Goal: Task Accomplishment & Management: Complete application form

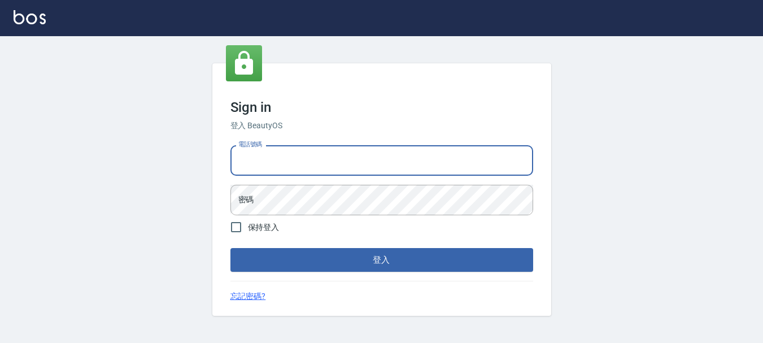
drag, startPoint x: 324, startPoint y: 147, endPoint x: 320, endPoint y: 154, distance: 7.4
click at [324, 147] on input "電話號碼" at bounding box center [381, 160] width 303 height 31
type input "0989239739"
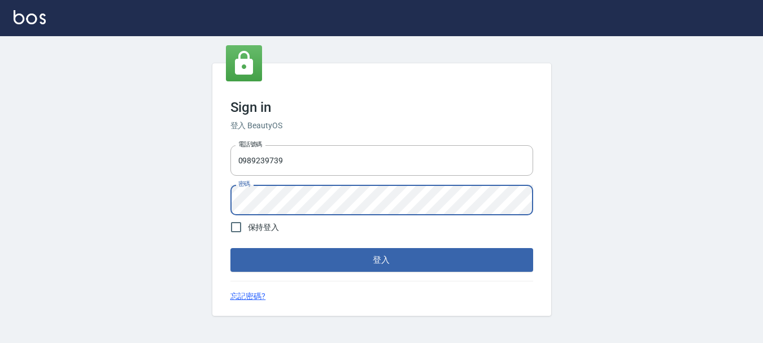
click at [230, 248] on button "登入" at bounding box center [381, 260] width 303 height 24
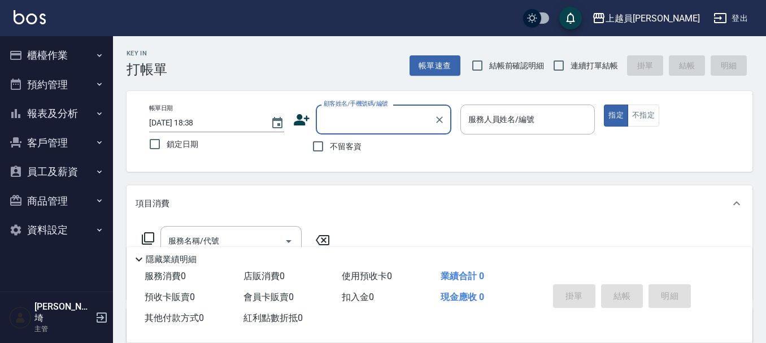
click at [618, 62] on span "連續打單結帳" at bounding box center [590, 64] width 74 height 11
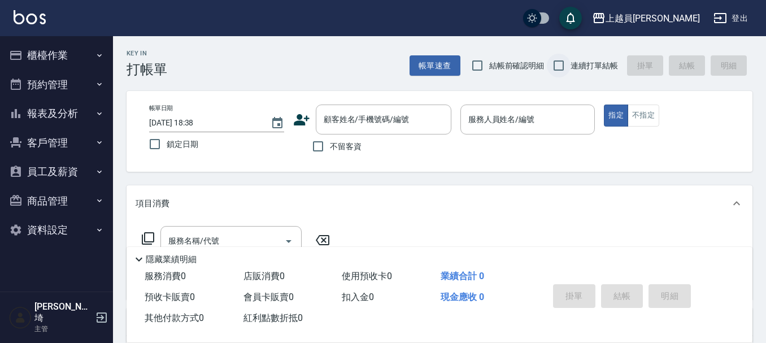
click at [566, 58] on input "連續打單結帳" at bounding box center [559, 66] width 24 height 24
checkbox input "true"
click at [328, 146] on input "不留客資" at bounding box center [318, 146] width 24 height 24
checkbox input "true"
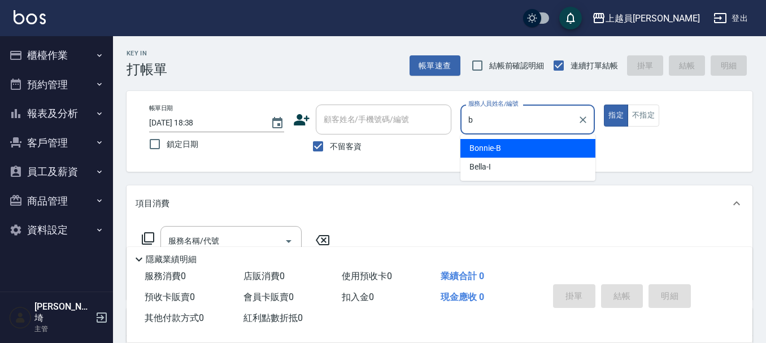
type input "Bonnie-B"
type button "true"
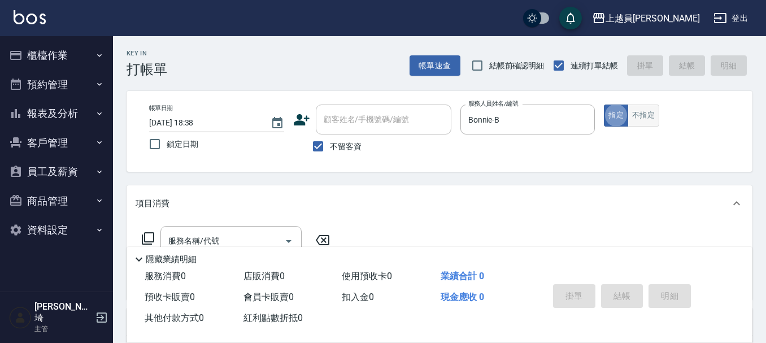
click at [638, 119] on button "不指定" at bounding box center [644, 116] width 32 height 22
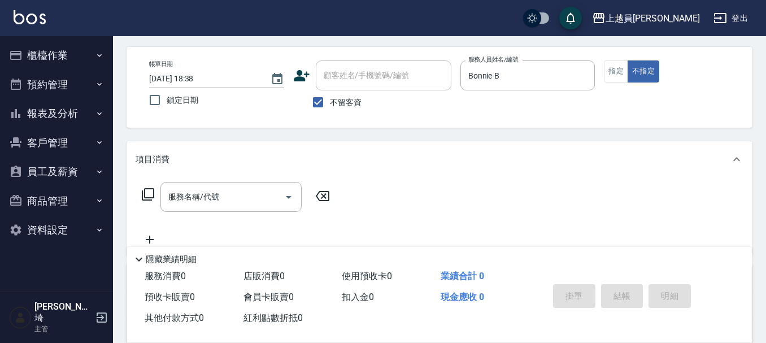
scroll to position [56, 0]
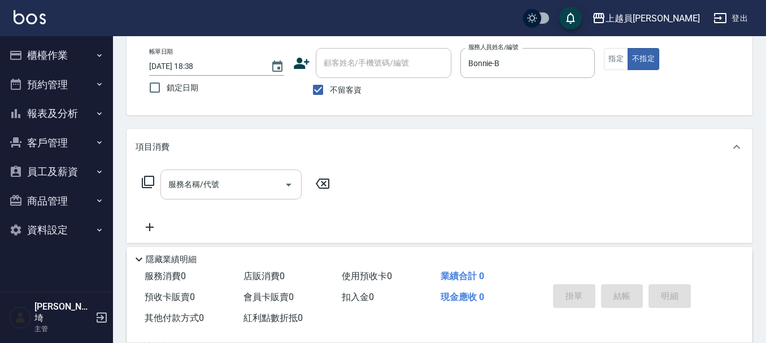
click at [258, 179] on input "服務名稱/代號" at bounding box center [223, 185] width 114 height 20
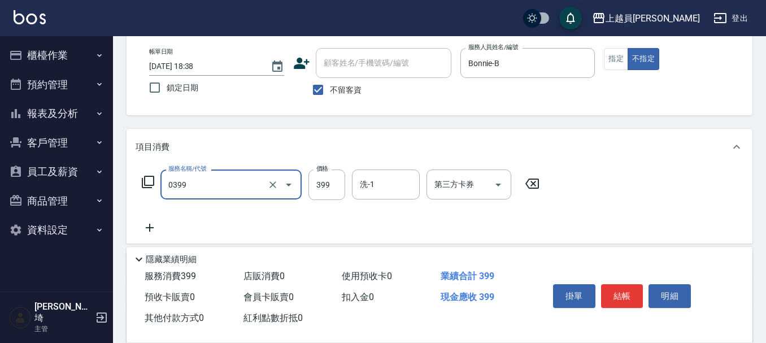
type input "海鹽SPA(0399)"
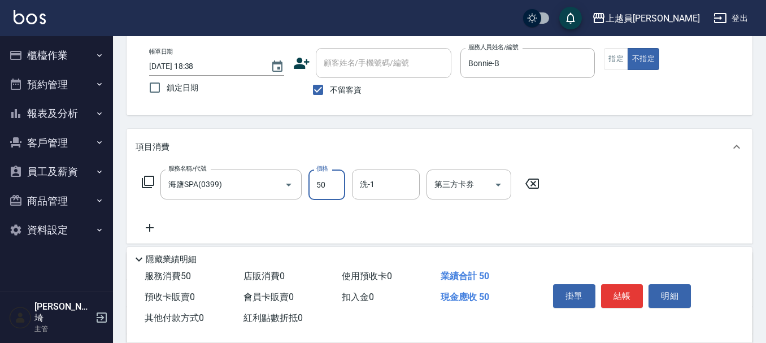
type input "500"
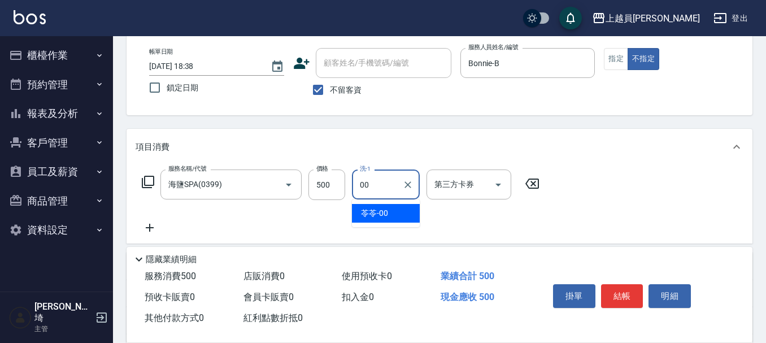
type input "苓苓-00"
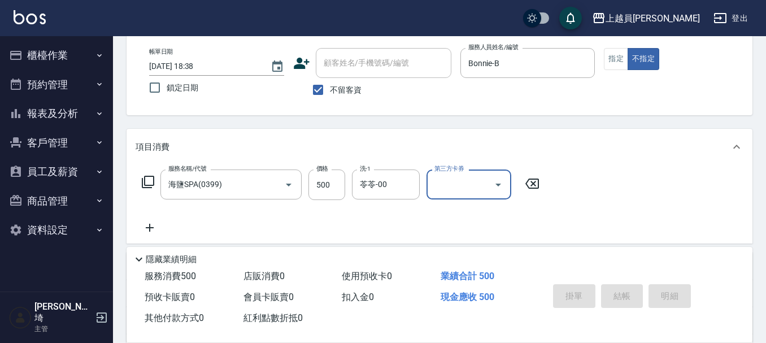
type input "[DATE] 18:39"
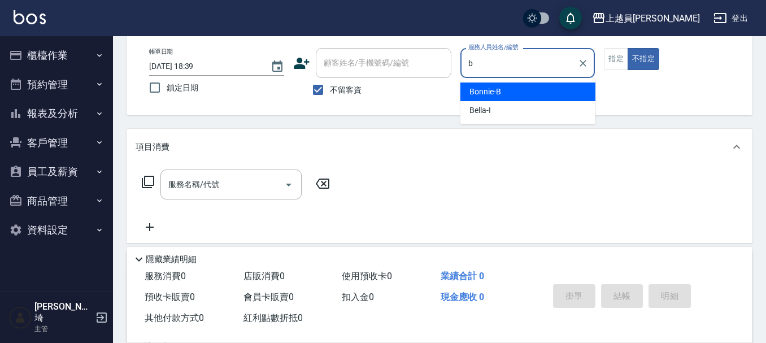
type input "Bonnie-B"
type button "false"
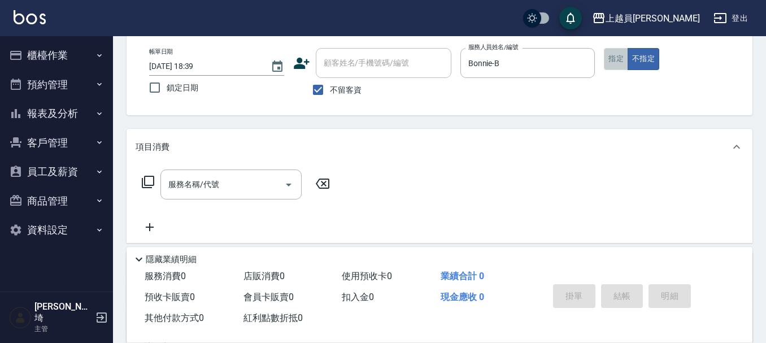
click at [614, 60] on button "指定" at bounding box center [616, 59] width 24 height 22
click at [213, 179] on div "服務名稱/代號 服務名稱/代號" at bounding box center [230, 184] width 141 height 30
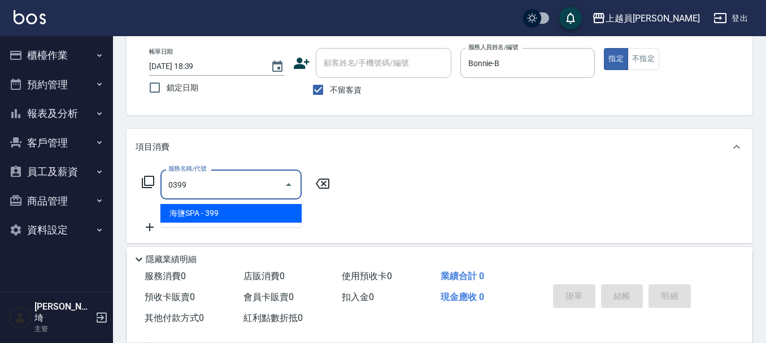
type input "海鹽SPA(0399)"
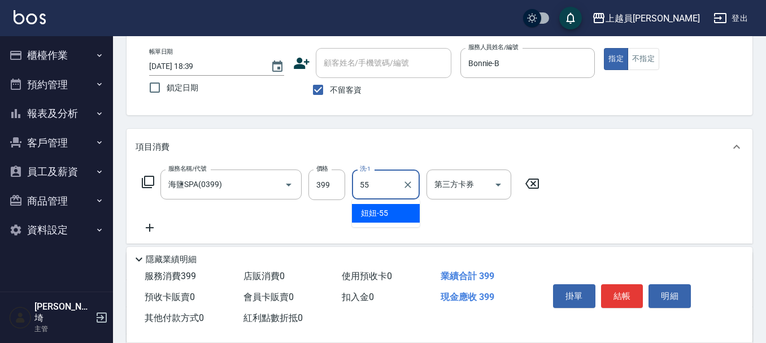
type input "妞妞-55"
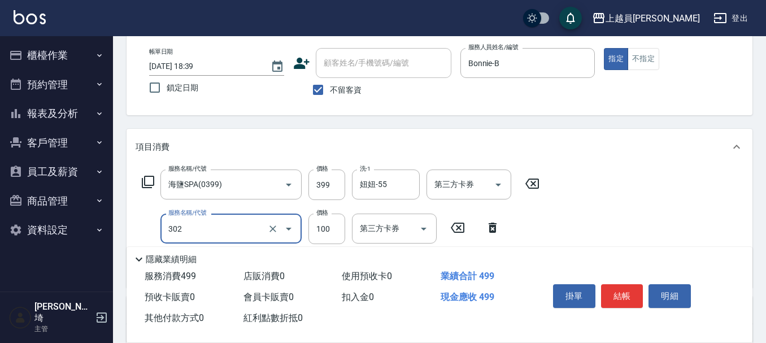
type input "剪髮(302)"
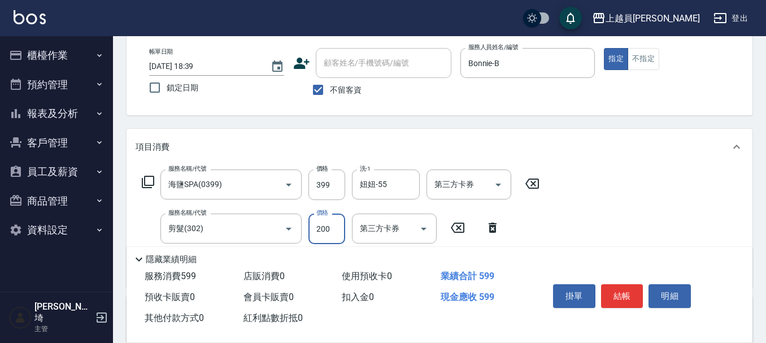
type input "200"
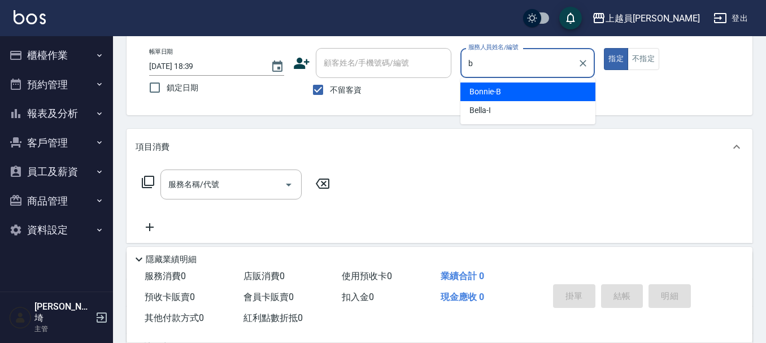
type input "Bonnie-B"
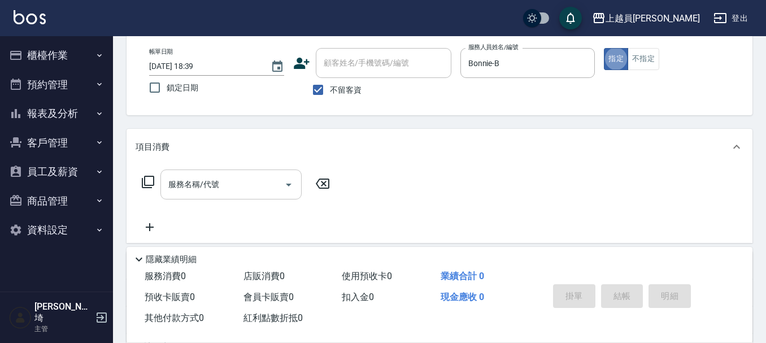
click at [226, 182] on input "服務名稱/代號" at bounding box center [223, 185] width 114 height 20
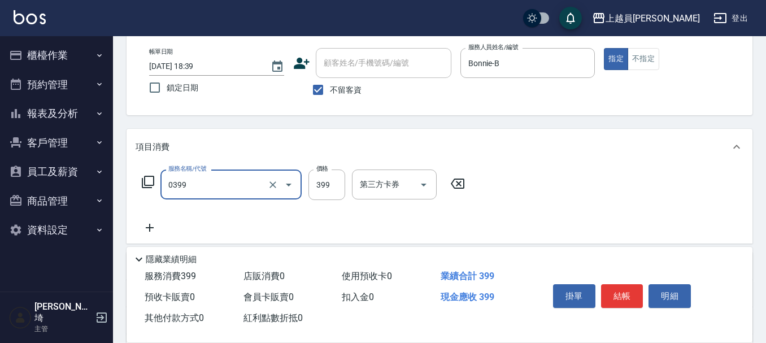
type input "海鹽SPA(0399)"
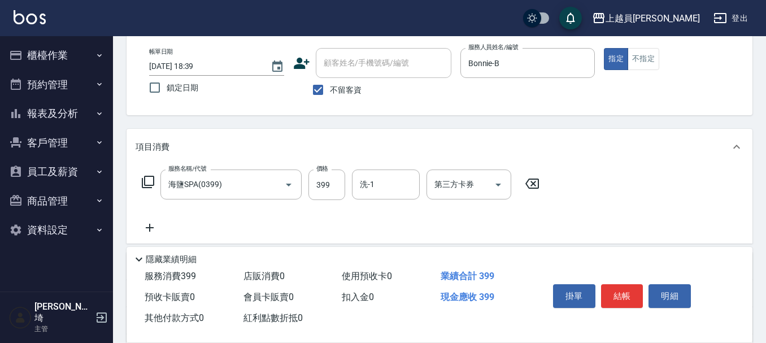
click at [525, 189] on icon at bounding box center [532, 184] width 28 height 14
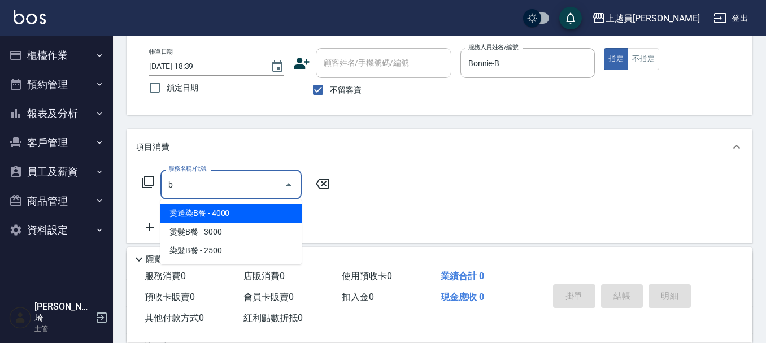
type input "燙送染B餐(28)"
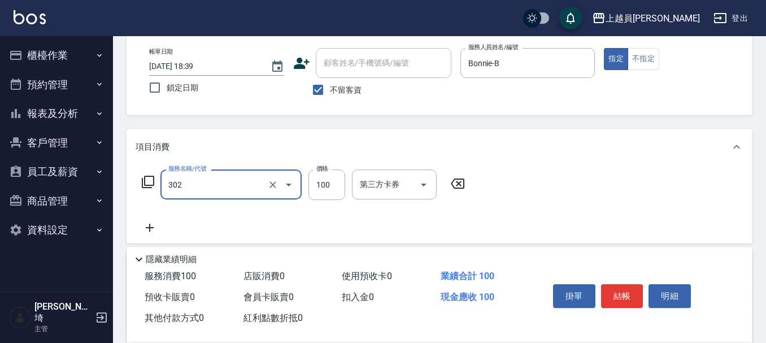
type input "剪髮(302)"
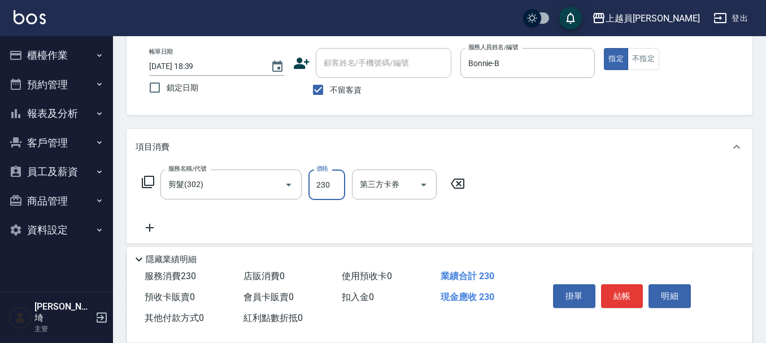
type input "230"
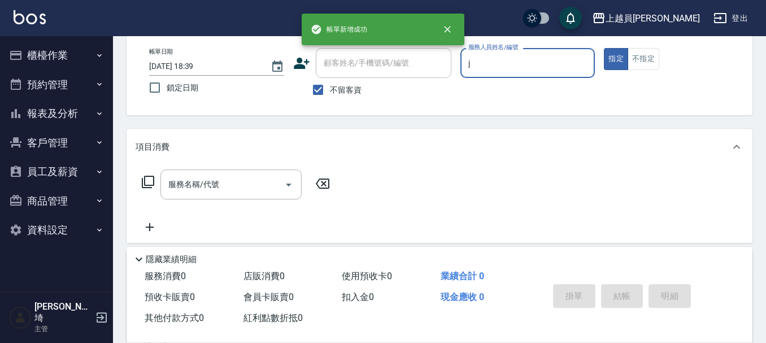
type input "[PERSON_NAME]"
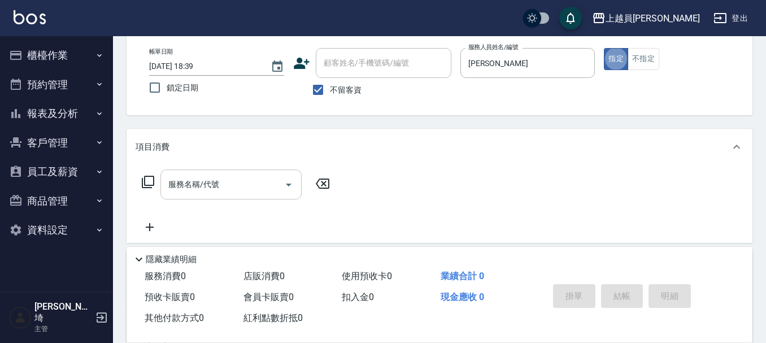
click at [266, 195] on div "服務名稱/代號" at bounding box center [230, 184] width 141 height 30
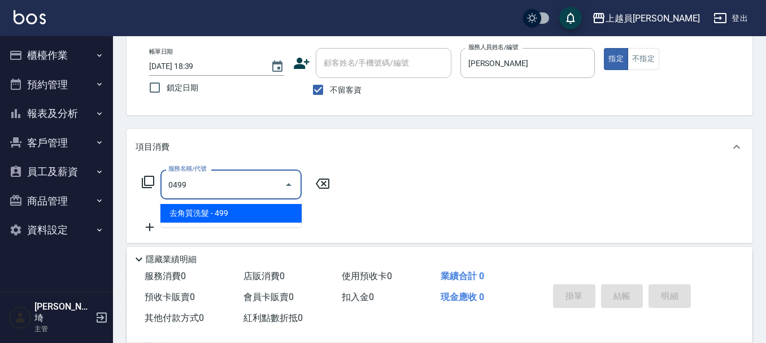
type input "去角質洗髮(0499)"
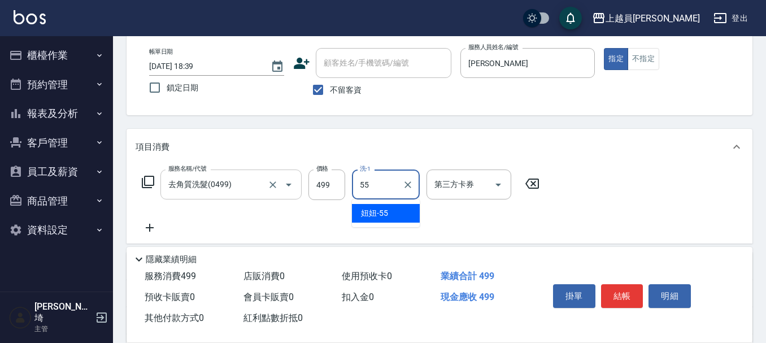
type input "妞妞-55"
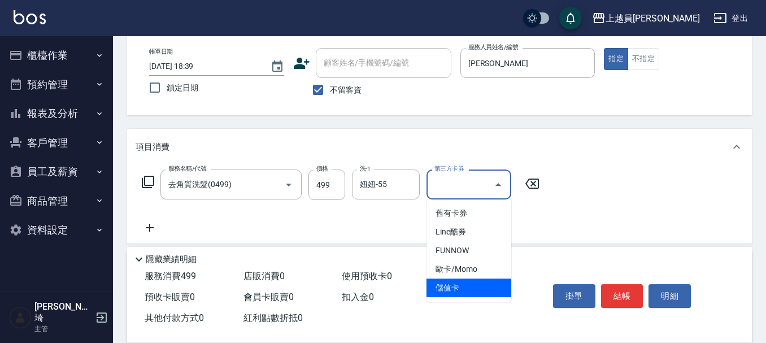
type input "儲值卡"
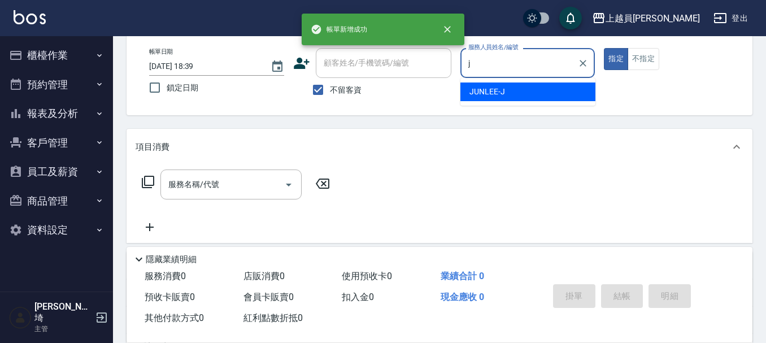
type input "[PERSON_NAME]"
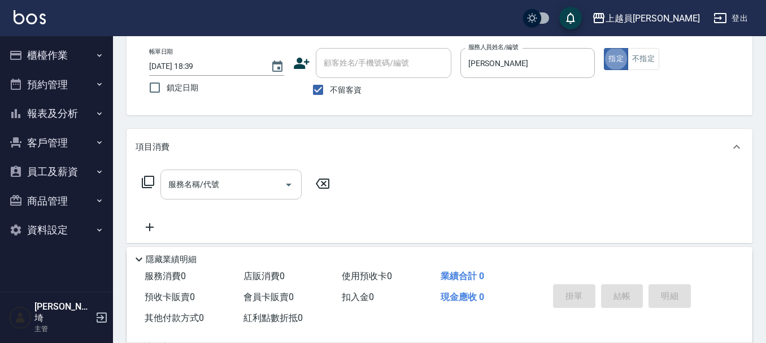
click at [228, 186] on input "服務名稱/代號" at bounding box center [223, 185] width 114 height 20
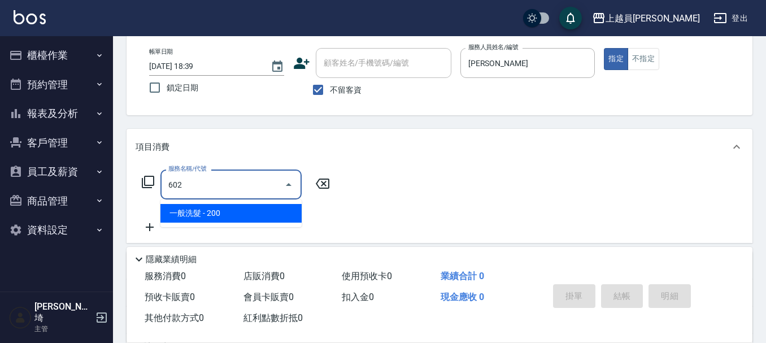
type input "一般洗髮(602)"
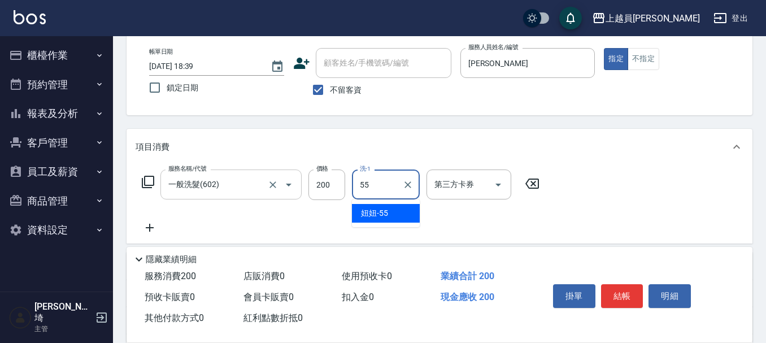
type input "妞妞-55"
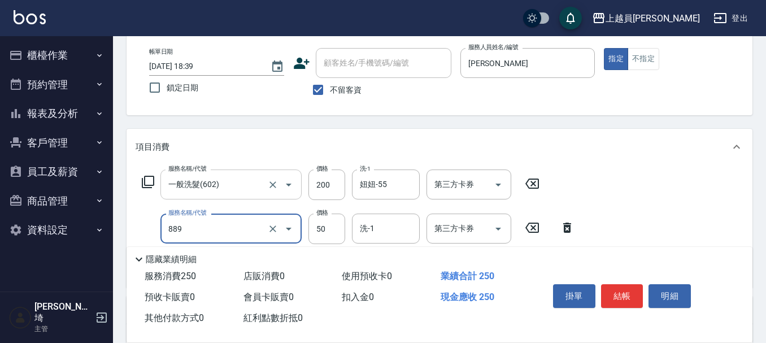
type input "精油(889)"
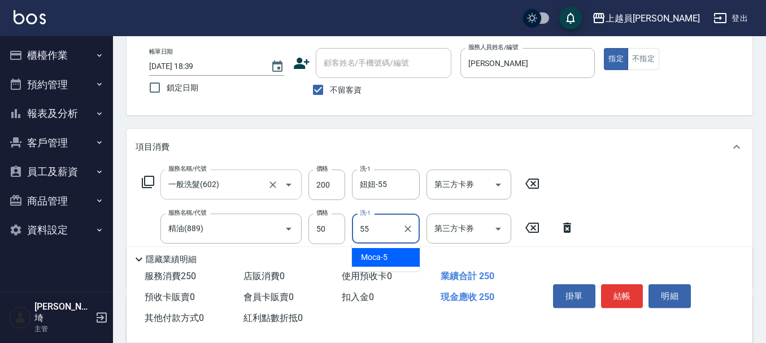
type input "妞妞-55"
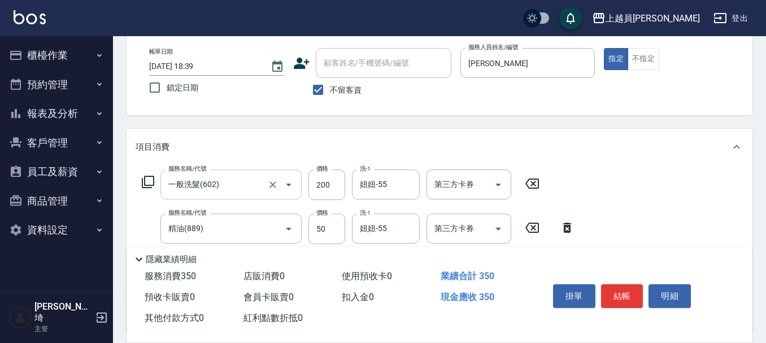
type input "剪髮(302)"
type input "250"
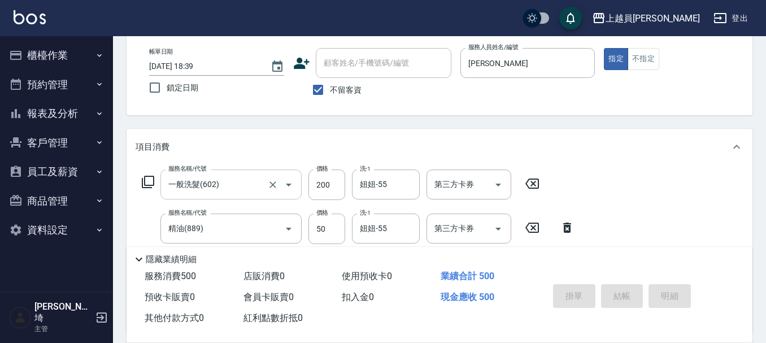
type input "[DATE] 18:40"
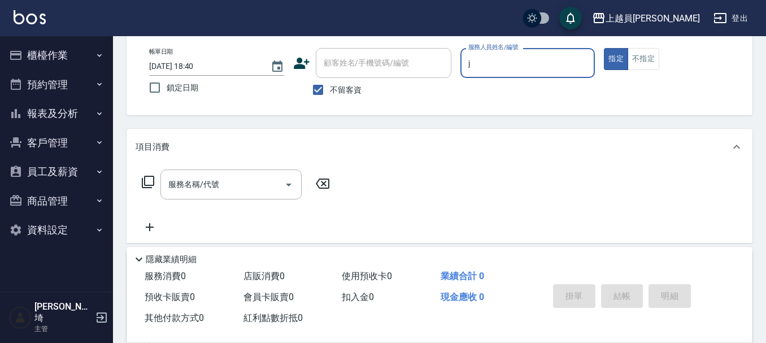
type input "[PERSON_NAME]"
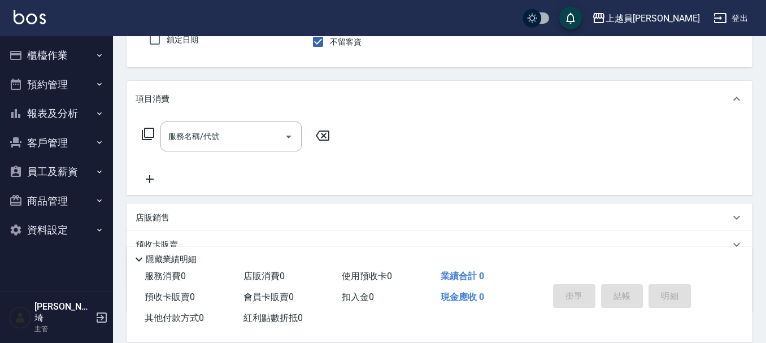
scroll to position [169, 0]
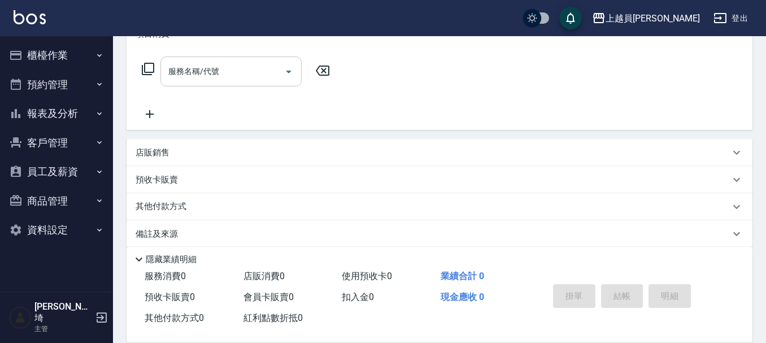
click at [200, 82] on div "服務名稱/代號" at bounding box center [230, 71] width 141 height 30
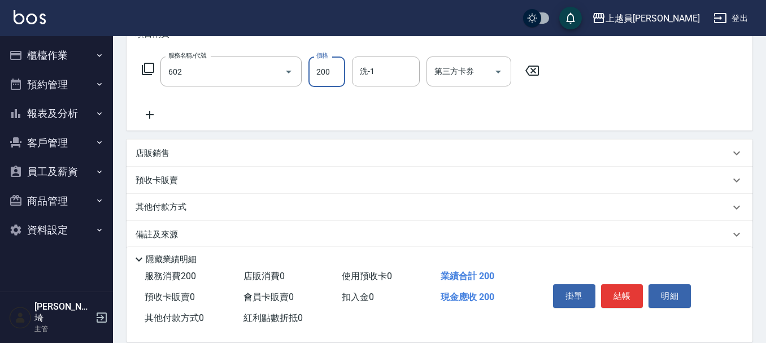
type input "一般洗髮(602)"
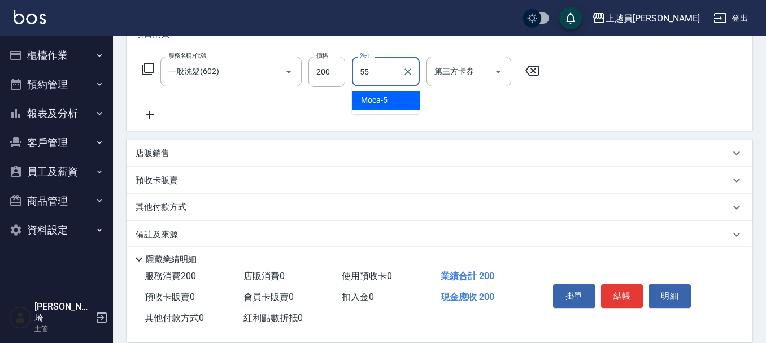
type input "妞妞-55"
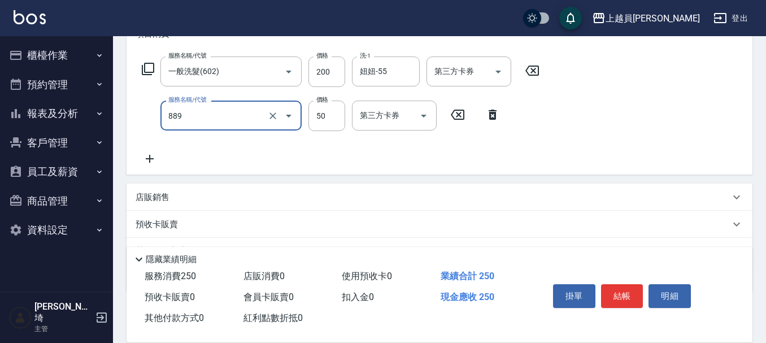
type input "精油(889)"
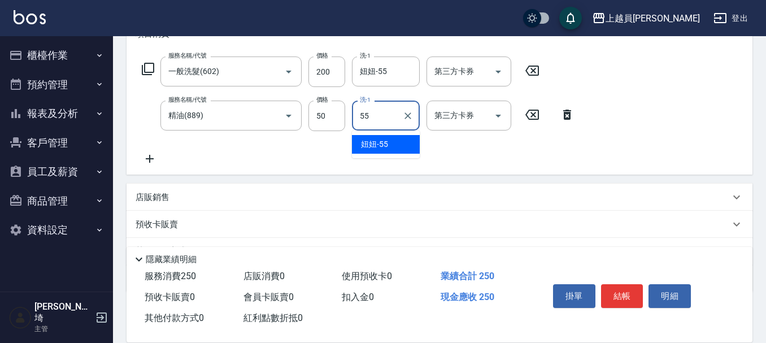
type input "妞妞-55"
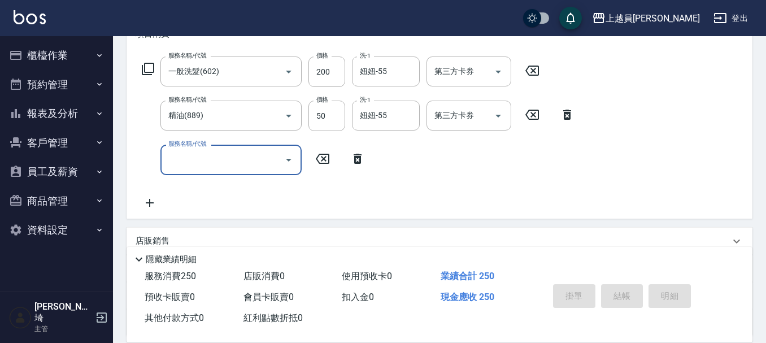
type input "[DATE] 18:44"
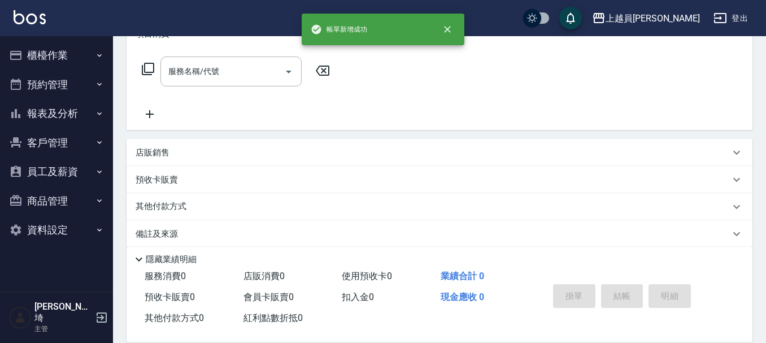
scroll to position [0, 0]
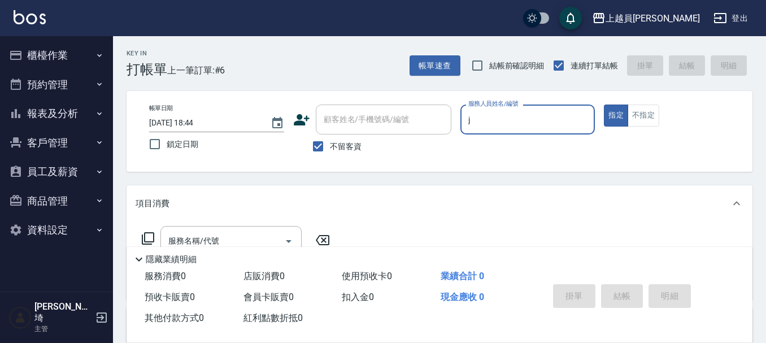
type input "[PERSON_NAME]"
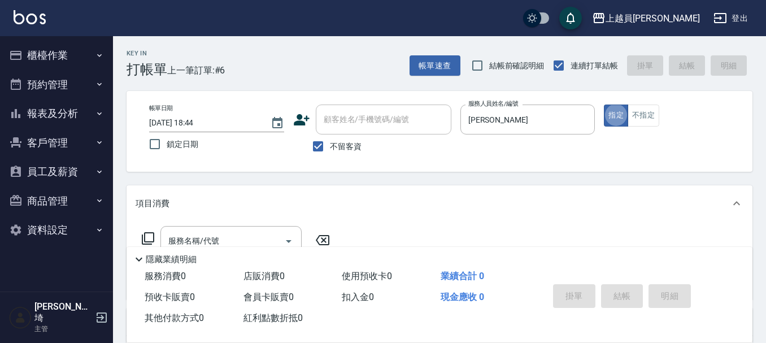
scroll to position [56, 0]
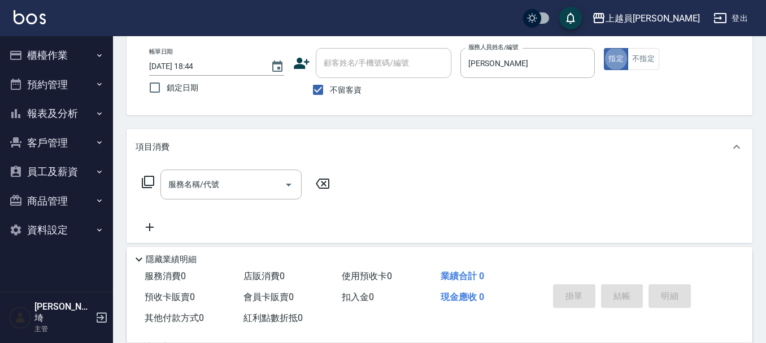
click at [202, 169] on div "服務名稱/代號 服務名稱/代號" at bounding box center [440, 204] width 626 height 78
click at [217, 175] on input "服務名稱/代號" at bounding box center [223, 185] width 114 height 20
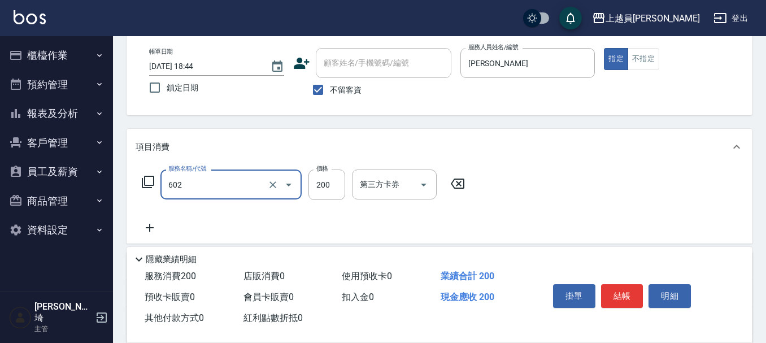
type input "一般洗髮(602)"
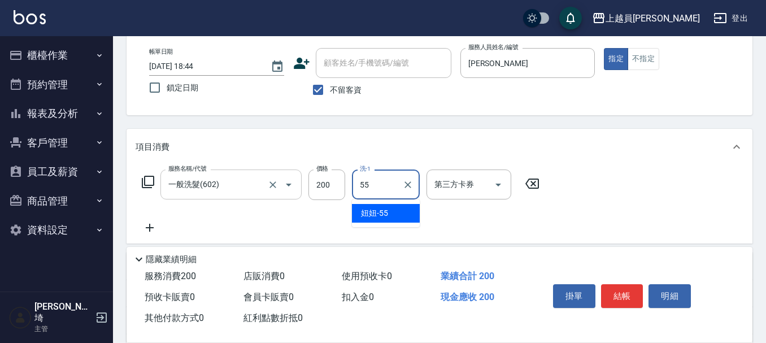
type input "妞妞-55"
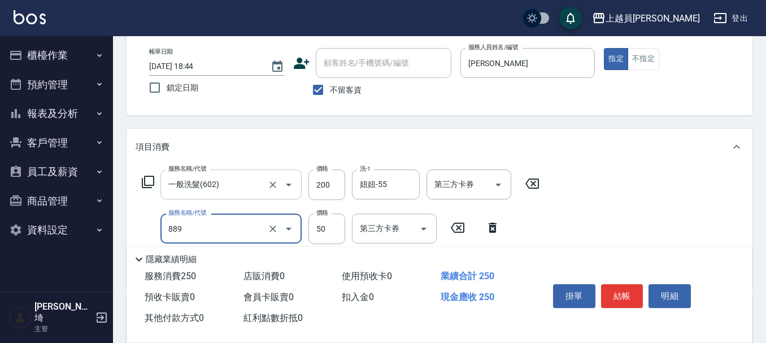
type input "精油(889)"
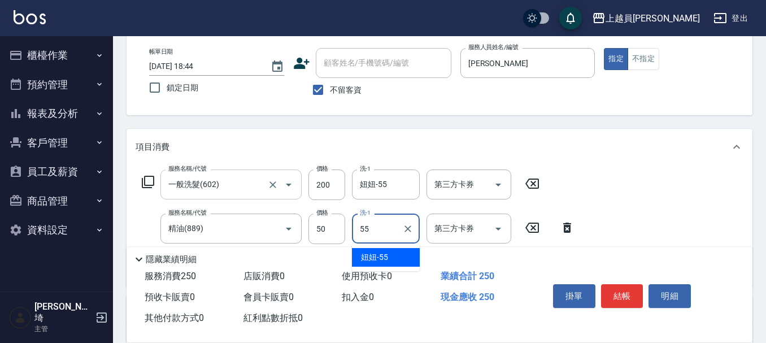
type input "妞妞-55"
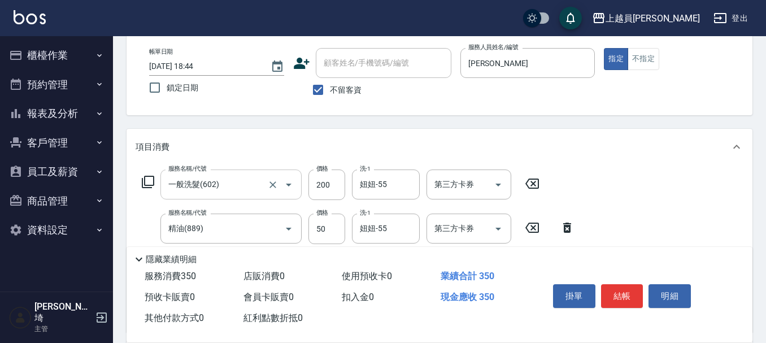
type input "剪髮(302)"
type input "250"
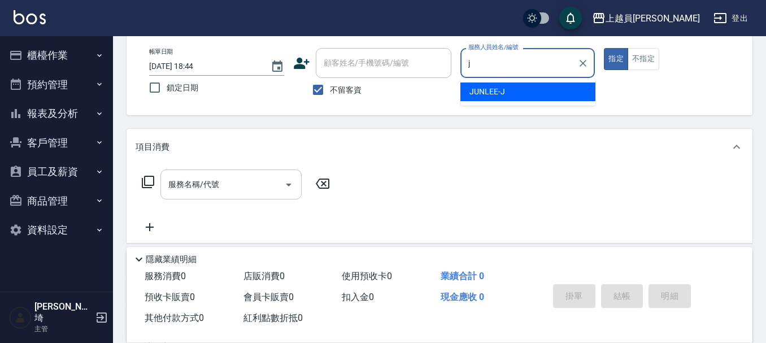
type input "[PERSON_NAME]"
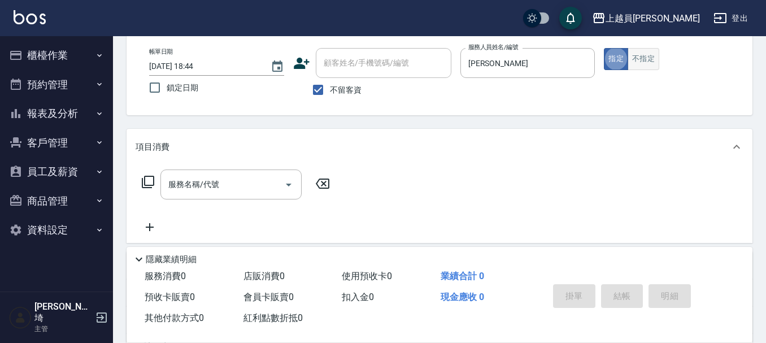
click at [641, 65] on button "不指定" at bounding box center [644, 59] width 32 height 22
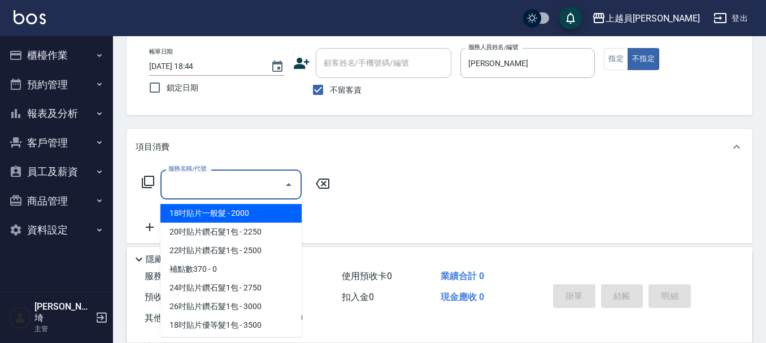
click at [270, 187] on input "服務名稱/代號" at bounding box center [223, 185] width 114 height 20
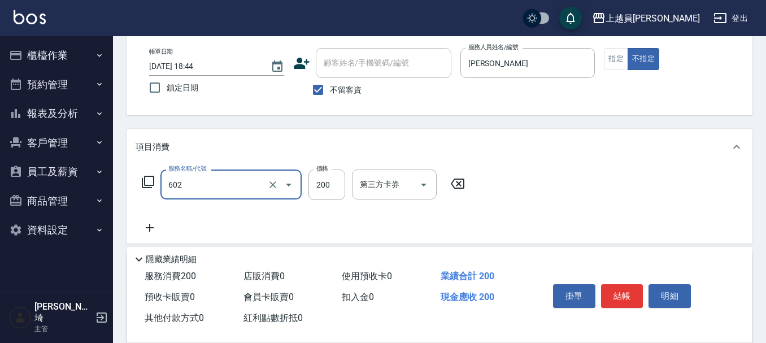
type input "一般洗髮(602)"
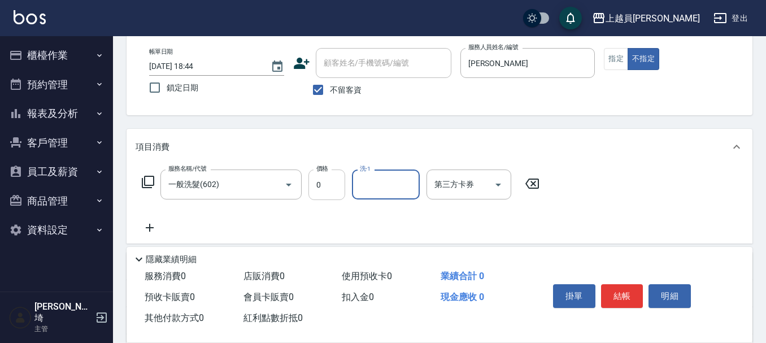
click at [321, 177] on input "0" at bounding box center [326, 184] width 37 height 31
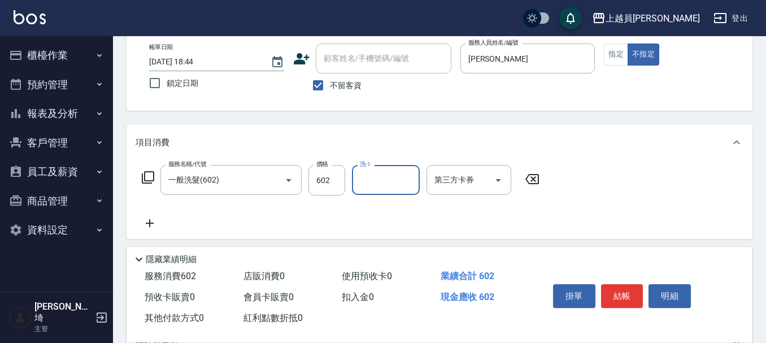
scroll to position [169, 0]
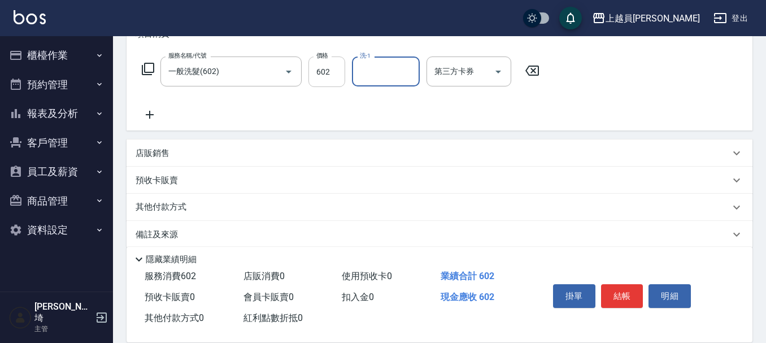
click at [331, 81] on input "602" at bounding box center [326, 71] width 37 height 31
type input "150"
type input "苓苓-00"
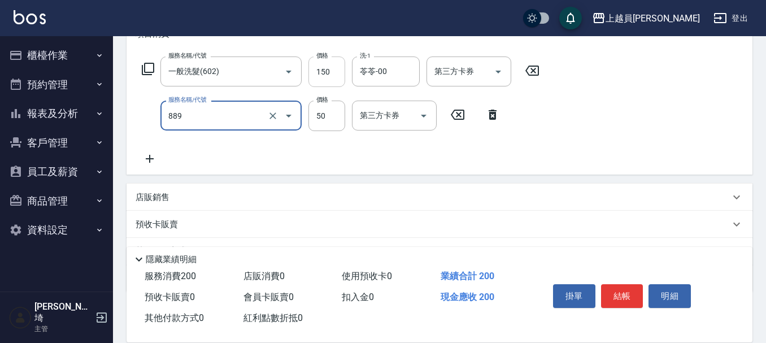
type input "精油(889)"
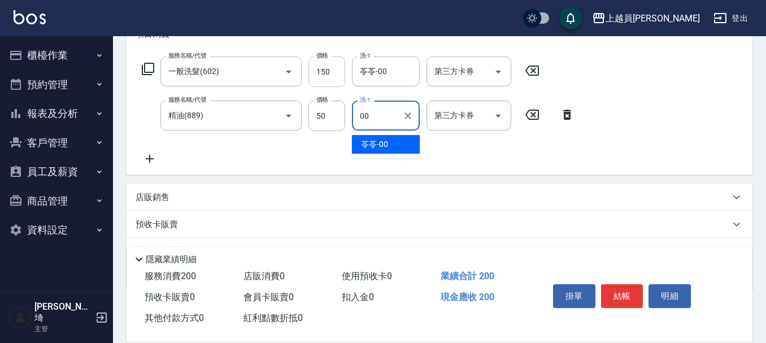
type input "苓苓-00"
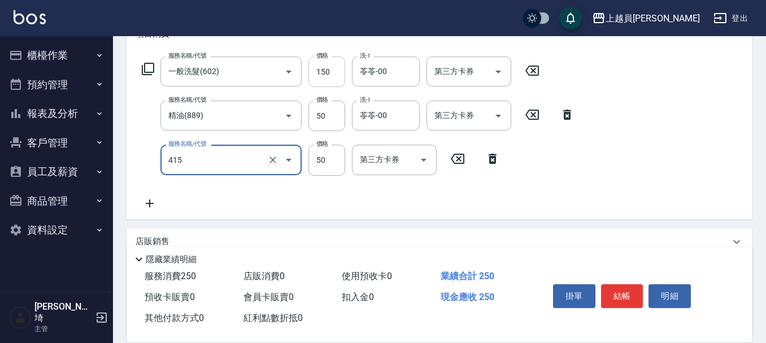
type input "瞬間保養(415)"
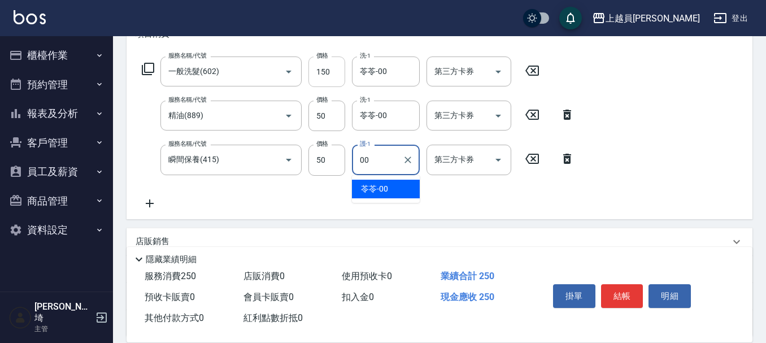
type input "苓苓-00"
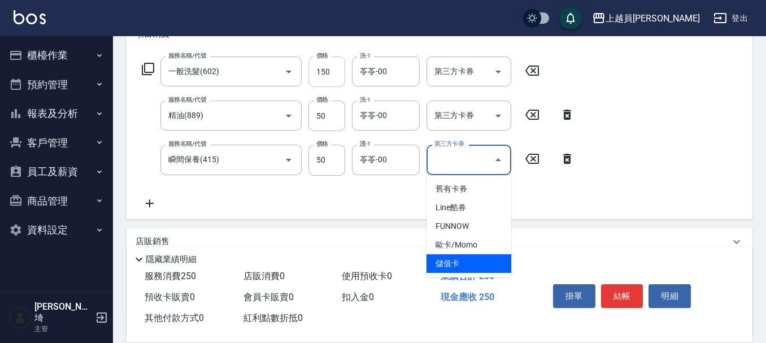
type input "儲值卡"
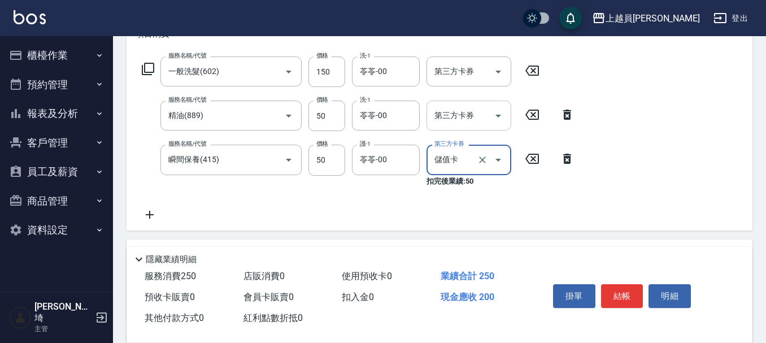
click at [483, 113] on input "第三方卡券" at bounding box center [461, 116] width 58 height 20
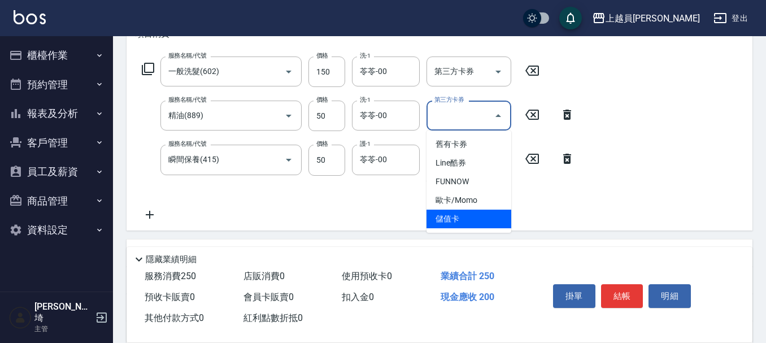
drag, startPoint x: 468, startPoint y: 217, endPoint x: 472, endPoint y: 208, distance: 10.1
click at [468, 217] on span "儲值卡" at bounding box center [469, 219] width 85 height 19
type input "儲值卡"
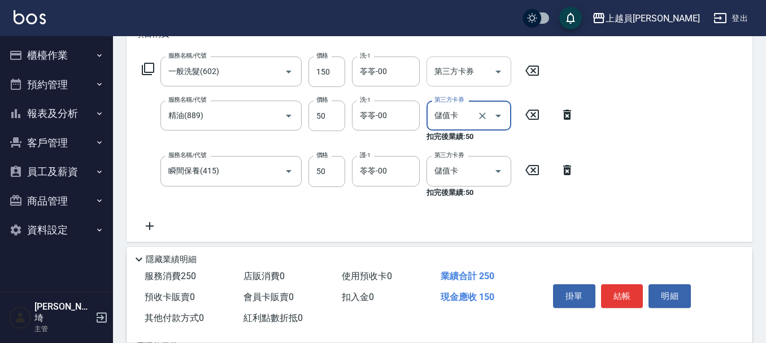
click at [499, 71] on icon "Open" at bounding box center [498, 72] width 6 height 3
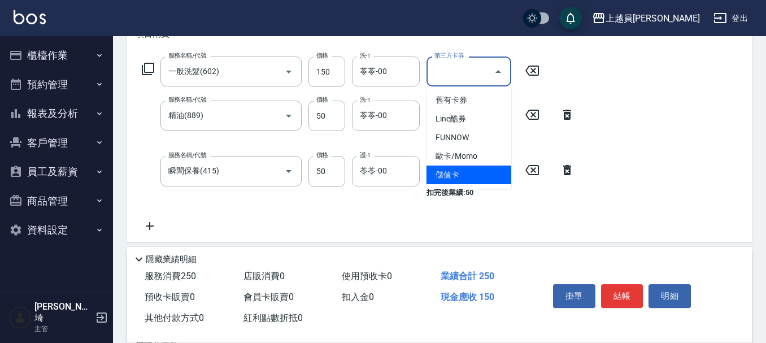
drag, startPoint x: 477, startPoint y: 177, endPoint x: 429, endPoint y: 163, distance: 49.5
click at [476, 177] on span "儲值卡" at bounding box center [469, 175] width 85 height 19
type input "儲值卡"
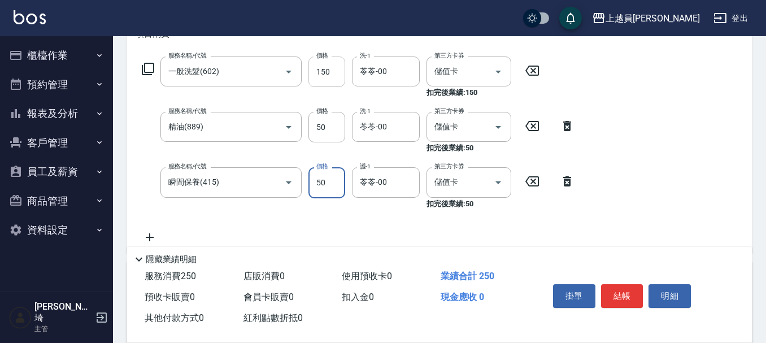
click at [316, 72] on input "150" at bounding box center [326, 71] width 37 height 31
click at [316, 73] on input "150" at bounding box center [326, 71] width 37 height 31
type input "200"
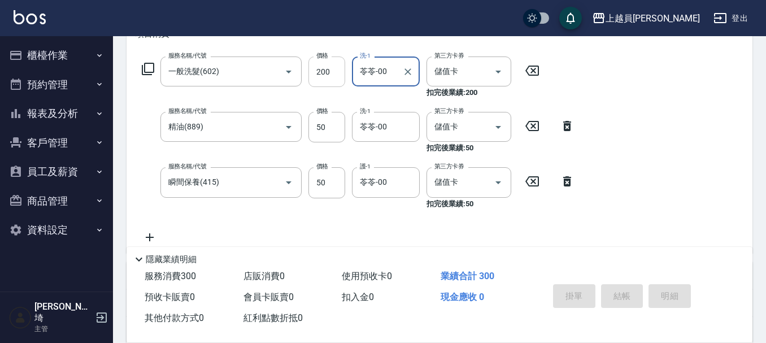
type input "[DATE] 18:45"
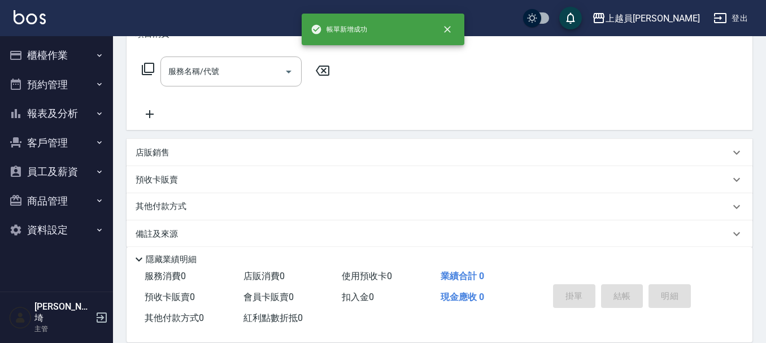
scroll to position [0, 0]
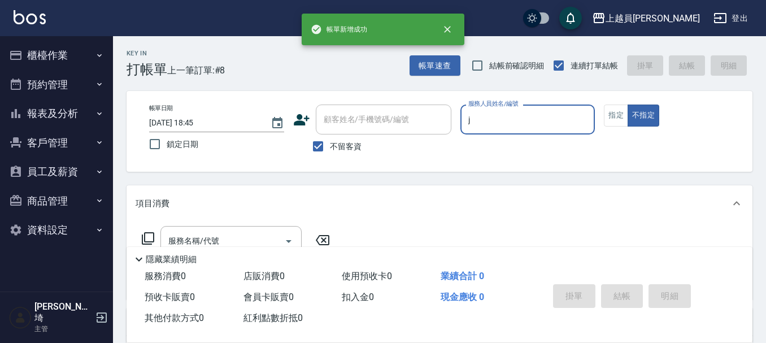
type input "[PERSON_NAME]"
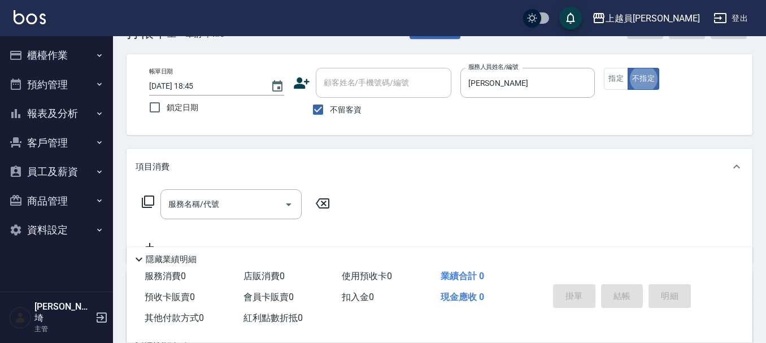
scroll to position [56, 0]
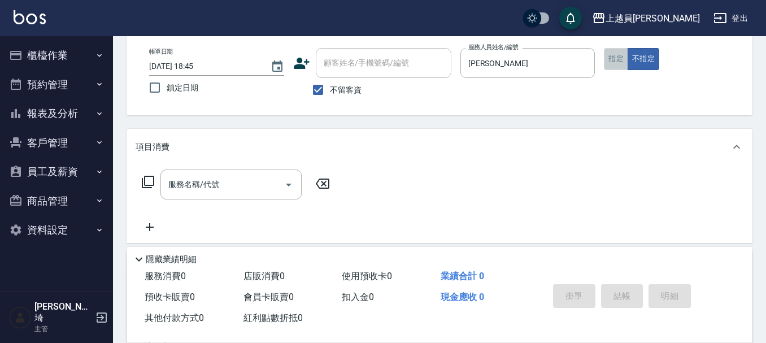
click at [610, 50] on button "指定" at bounding box center [616, 59] width 24 height 22
drag, startPoint x: 230, startPoint y: 184, endPoint x: 223, endPoint y: 181, distance: 7.9
click at [227, 182] on input "服務名稱/代號" at bounding box center [223, 185] width 114 height 20
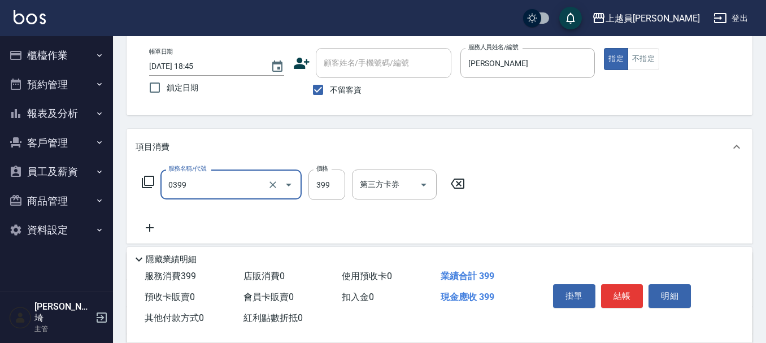
type input "海鹽SPA(0399)"
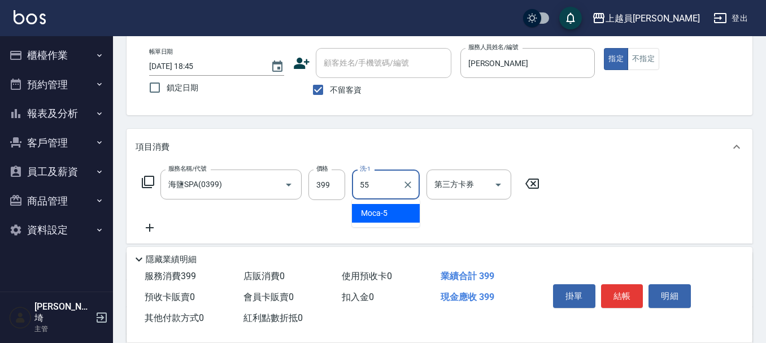
type input "妞妞-55"
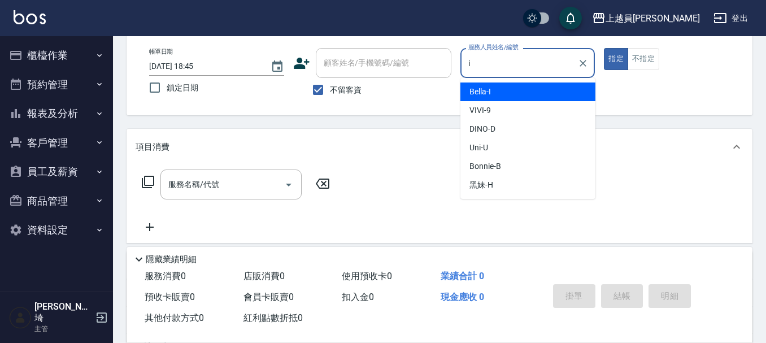
type input "Bella-I"
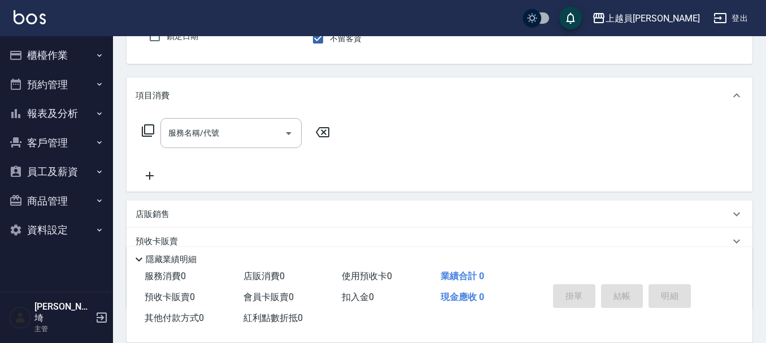
scroll to position [169, 0]
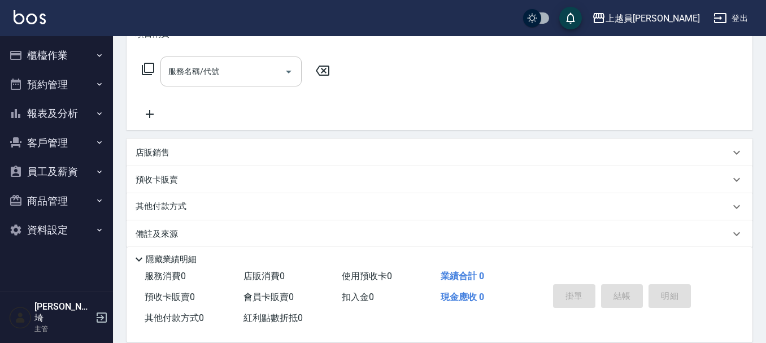
click at [186, 75] on input "服務名稱/代號" at bounding box center [223, 72] width 114 height 20
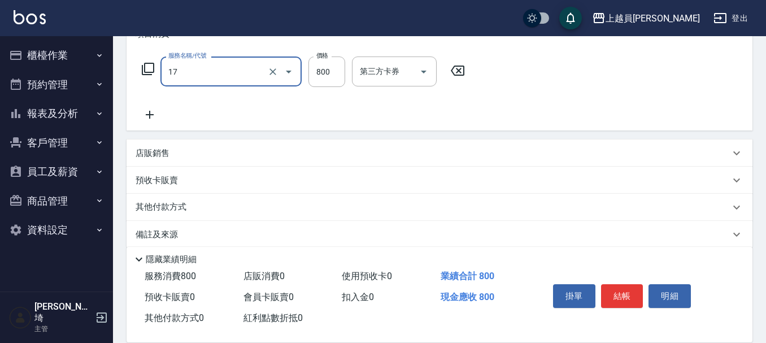
type input "染髮(17)"
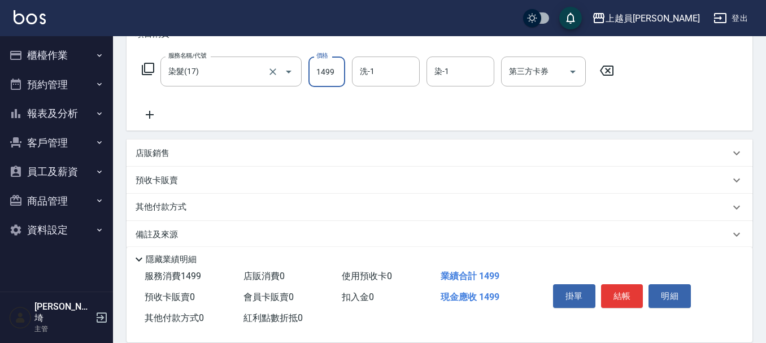
type input "1499"
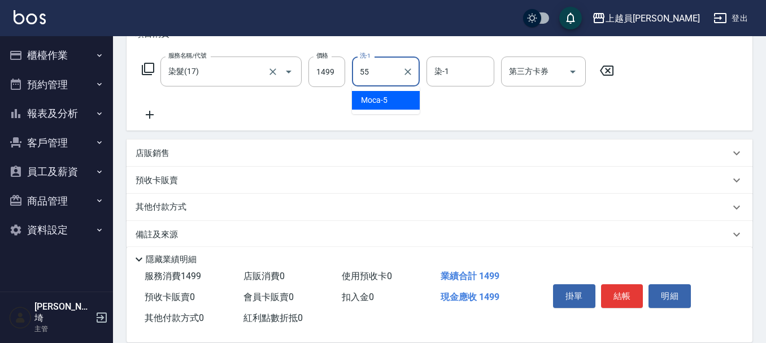
type input "妞妞-55"
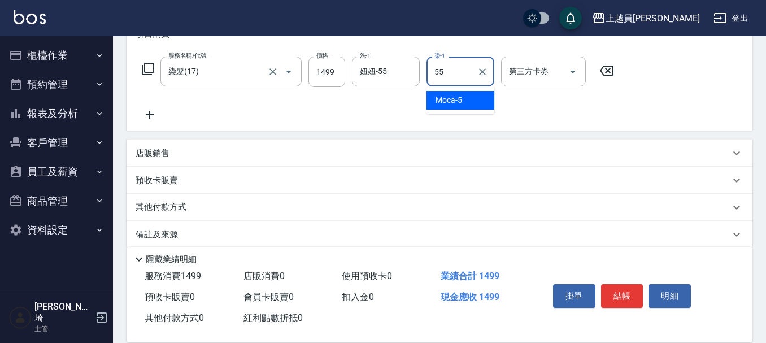
type input "妞妞-55"
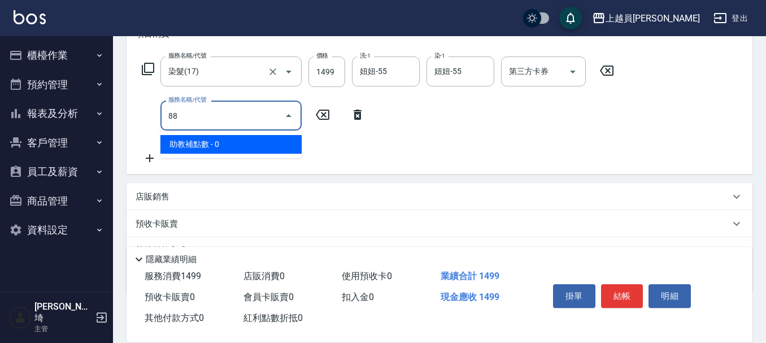
type input "8"
type input "染髮(17)"
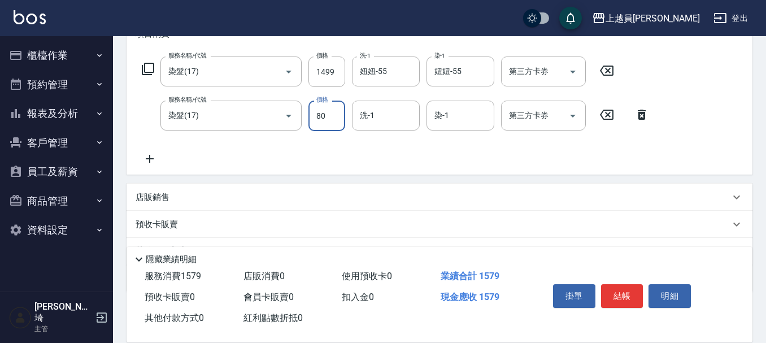
click at [330, 127] on input "80" at bounding box center [326, 116] width 37 height 31
type input "800"
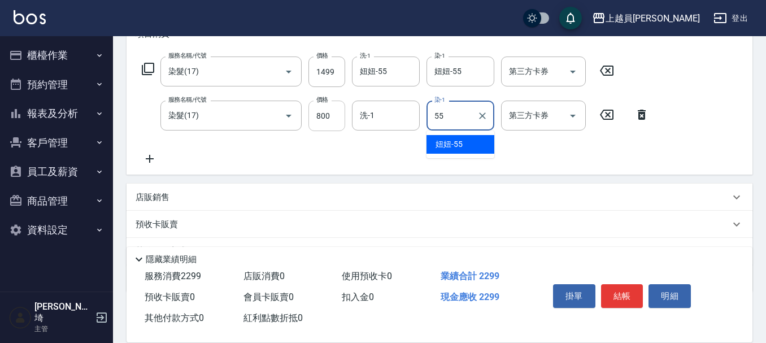
type input "妞妞-55"
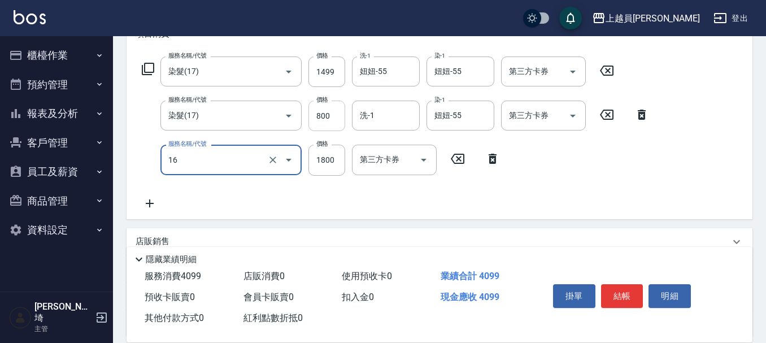
type input "鏡面護髮(16)"
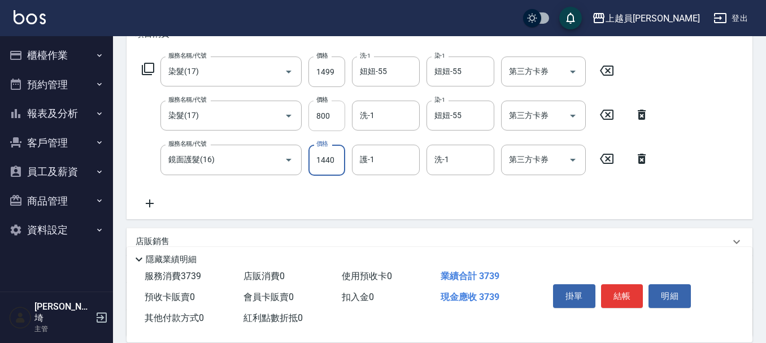
type input "1440"
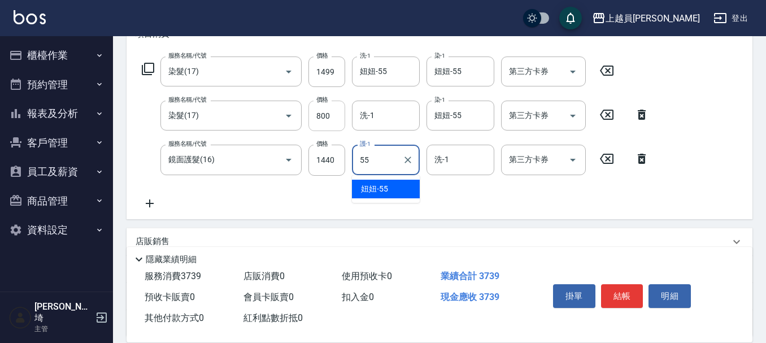
type input "妞妞-55"
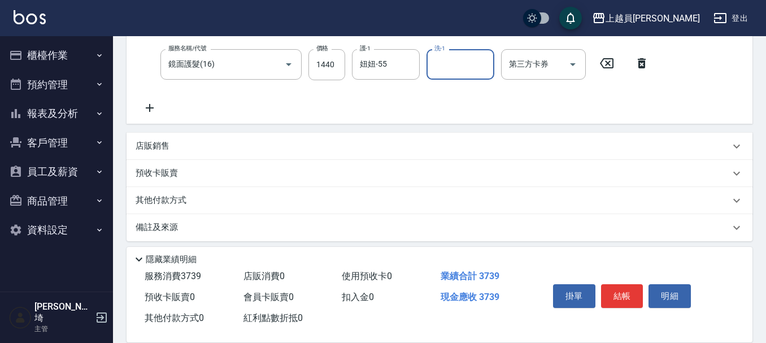
scroll to position [272, 0]
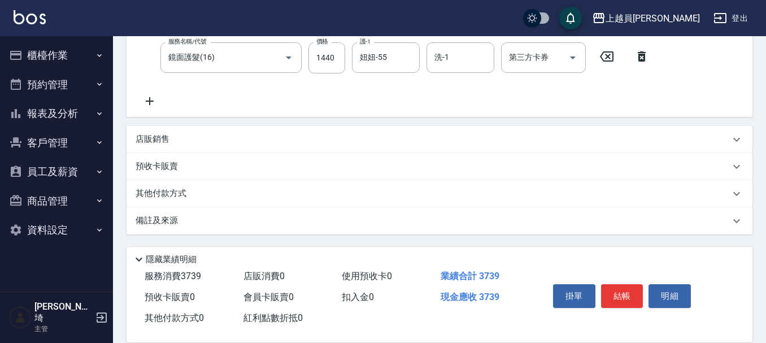
click at [210, 137] on div "店販銷售" at bounding box center [433, 139] width 594 height 12
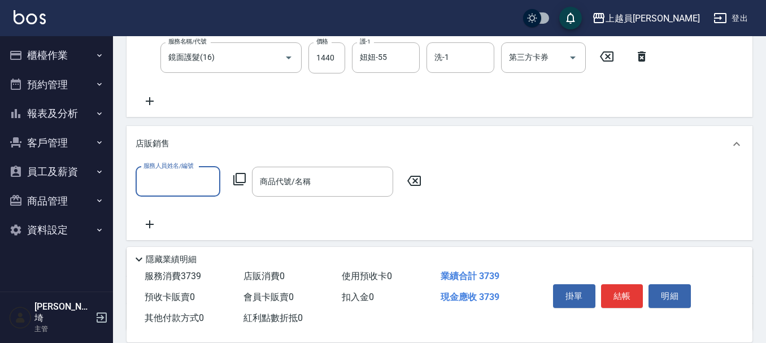
scroll to position [0, 0]
type input "Bella-I"
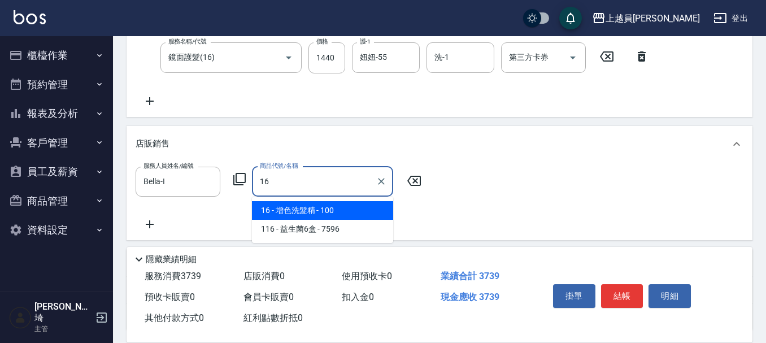
type input "增色洗髮精"
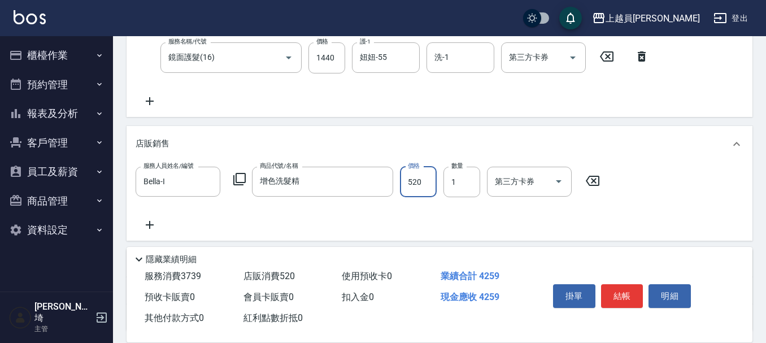
type input "520"
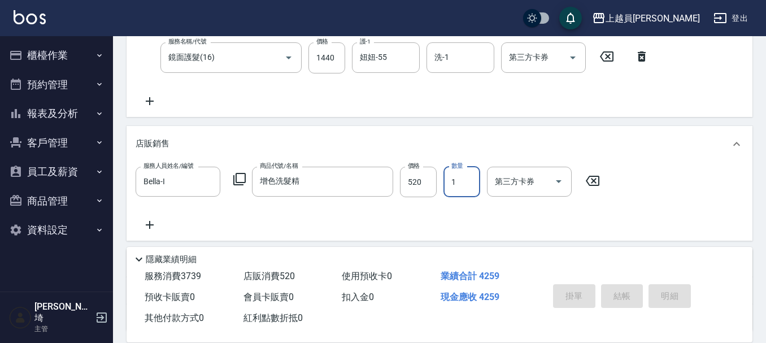
type input "[DATE] 18:46"
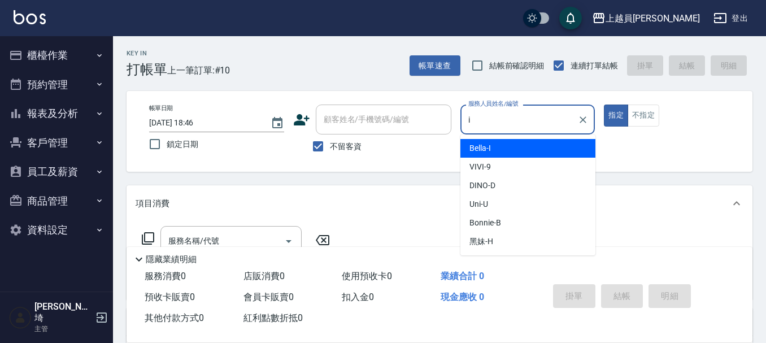
type input "Bella-I"
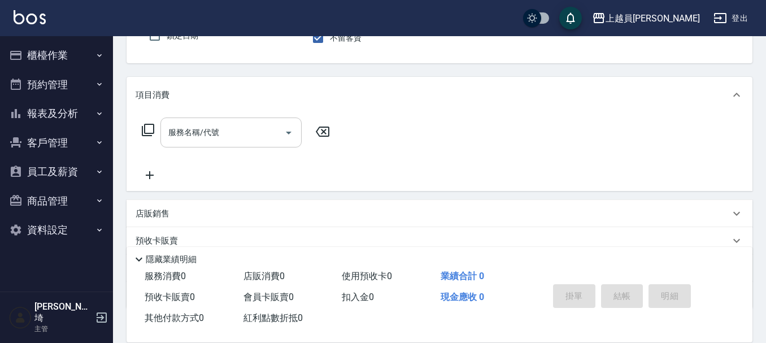
scroll to position [113, 0]
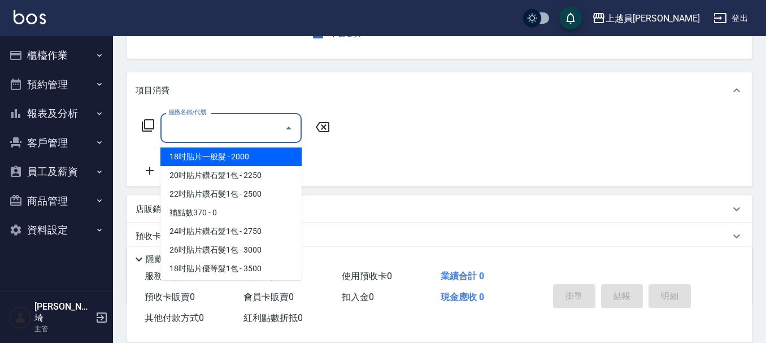
click at [271, 118] on input "服務名稱/代號" at bounding box center [223, 128] width 114 height 20
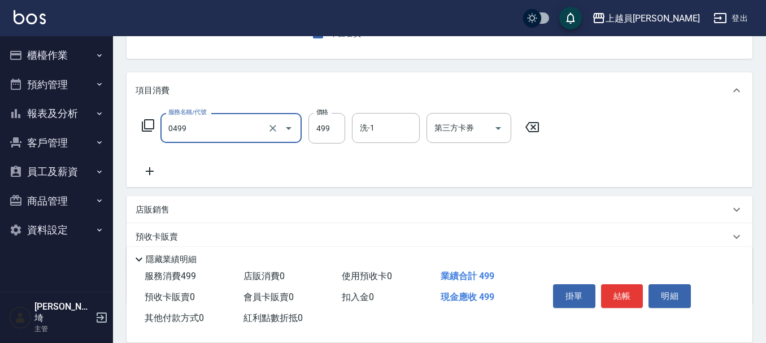
type input "去角質洗髮(0499)"
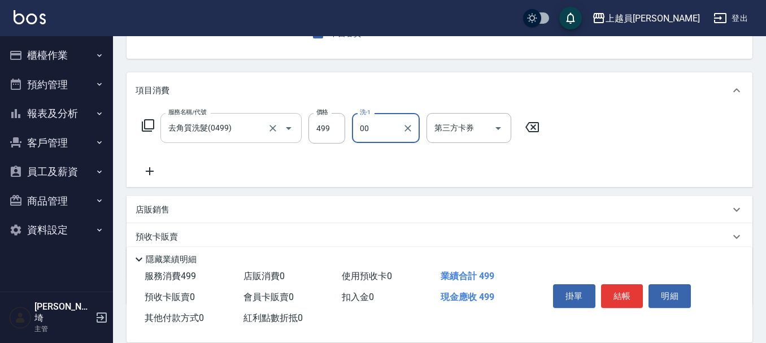
type input "苓苓-00"
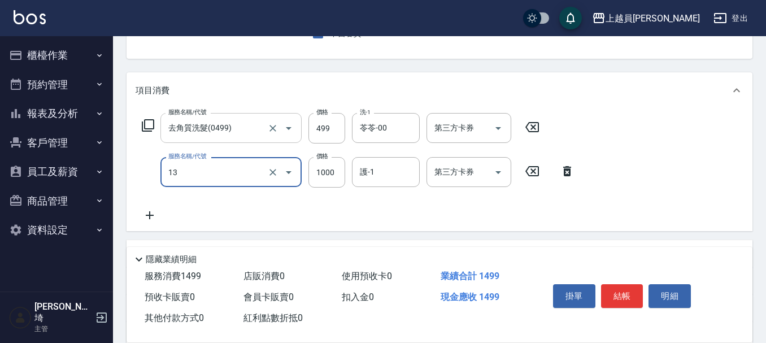
type input "酵素護髮(13)"
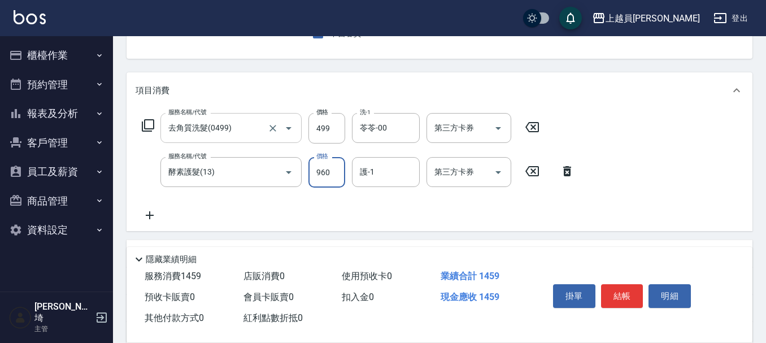
type input "960"
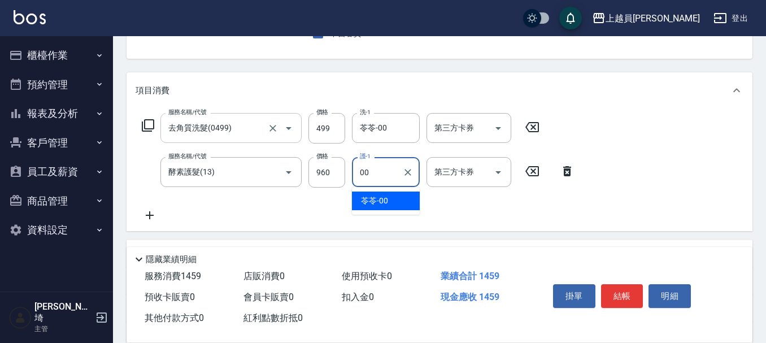
type input "苓苓-00"
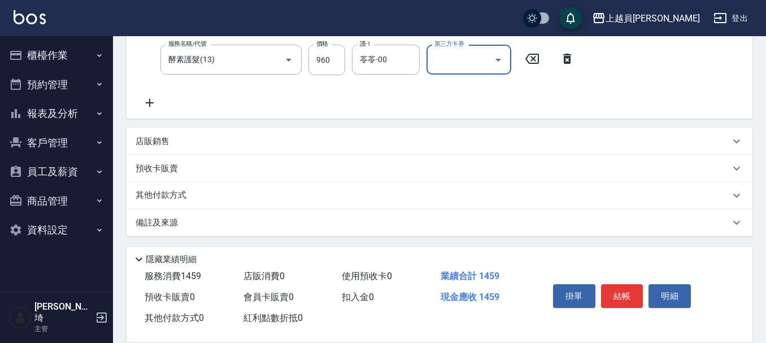
scroll to position [226, 0]
click at [215, 140] on div "店販銷售" at bounding box center [433, 141] width 594 height 12
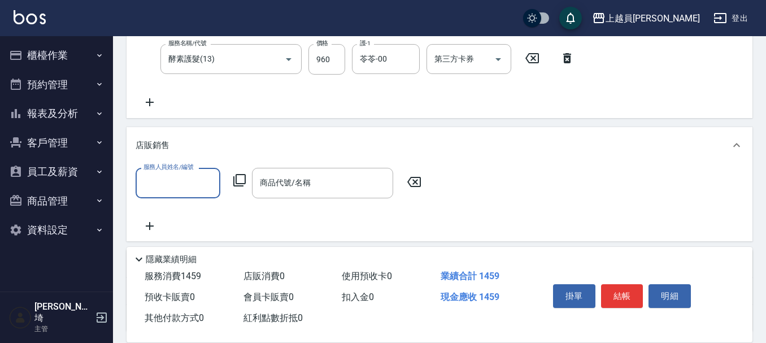
scroll to position [0, 0]
type input "Bella-I"
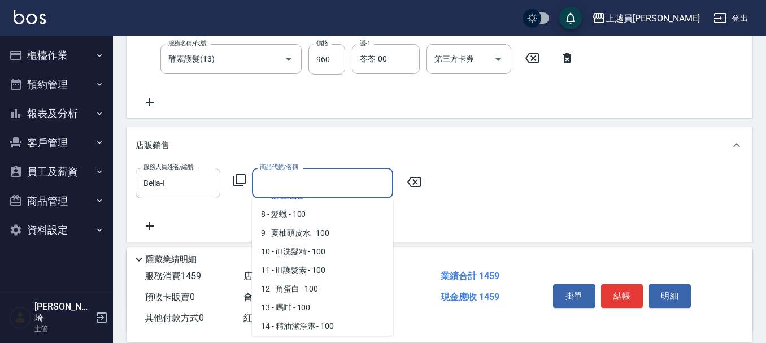
scroll to position [184, 0]
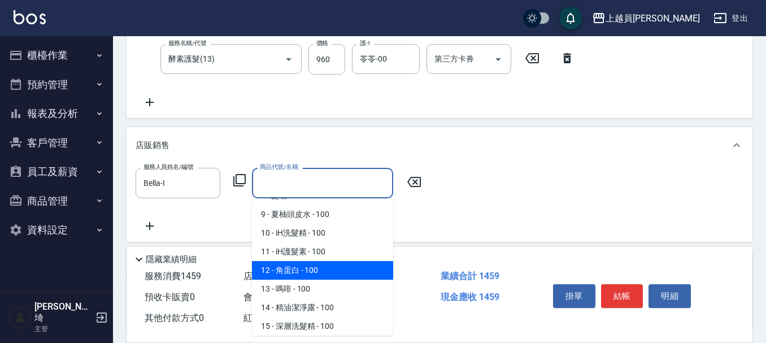
type input "角蛋白"
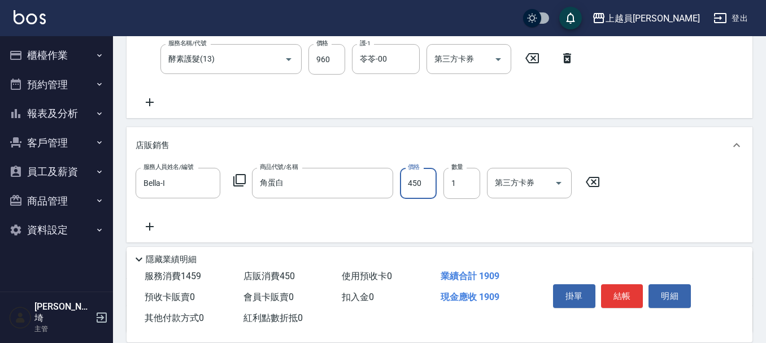
type input "450"
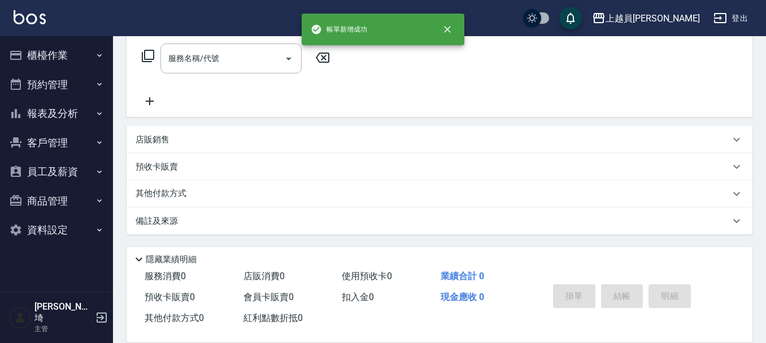
scroll to position [0, 0]
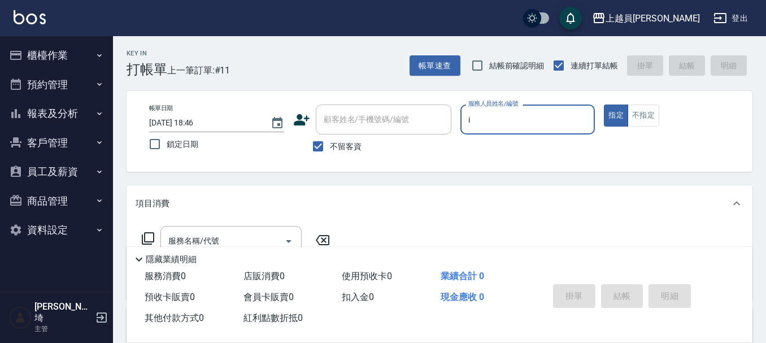
type input "Bella-I"
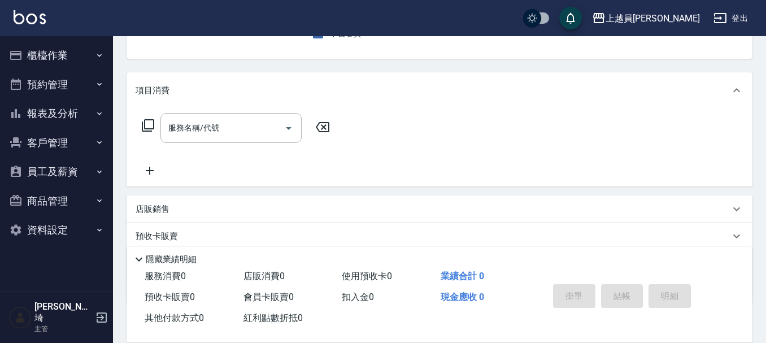
click at [225, 144] on div "服務名稱/代號 服務名稱/代號" at bounding box center [236, 145] width 201 height 64
click at [253, 125] on input "服務名稱/代號" at bounding box center [223, 128] width 114 height 20
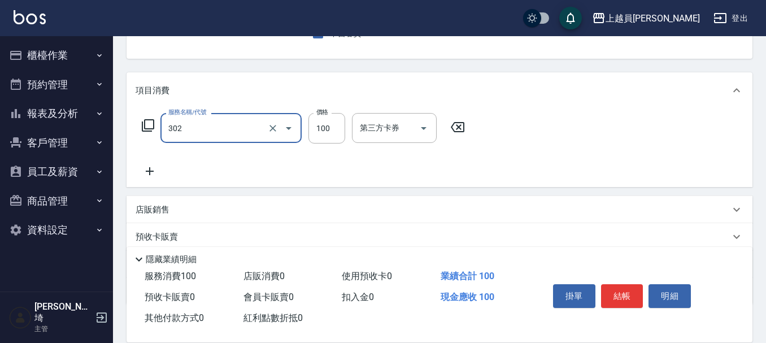
type input "剪髮(302)"
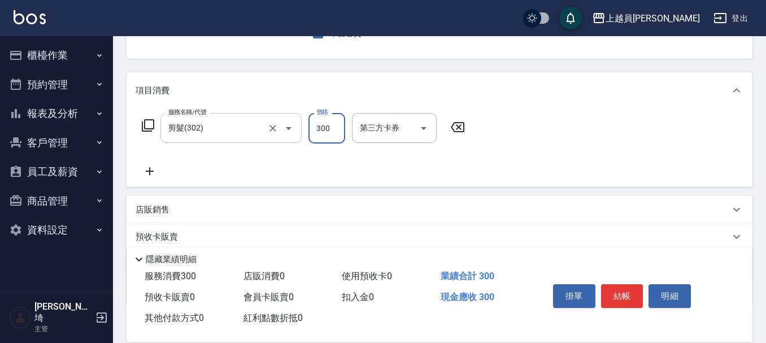
type input "300"
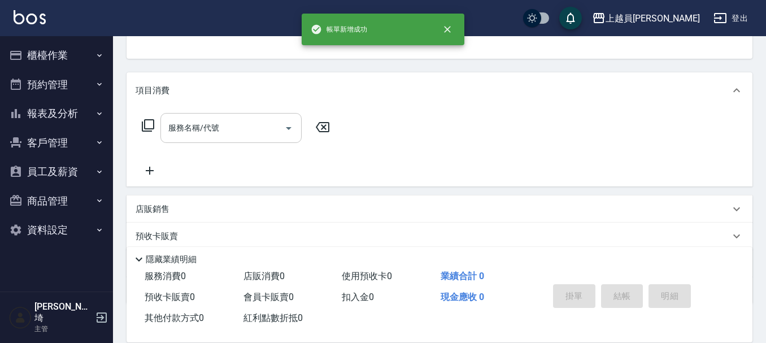
scroll to position [110, 0]
type input "[PERSON_NAME]-P"
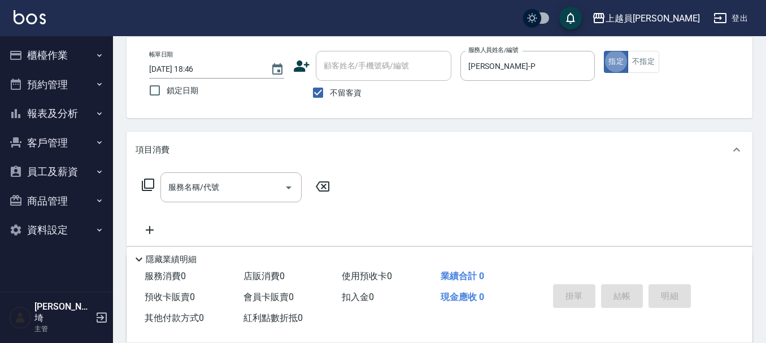
scroll to position [56, 0]
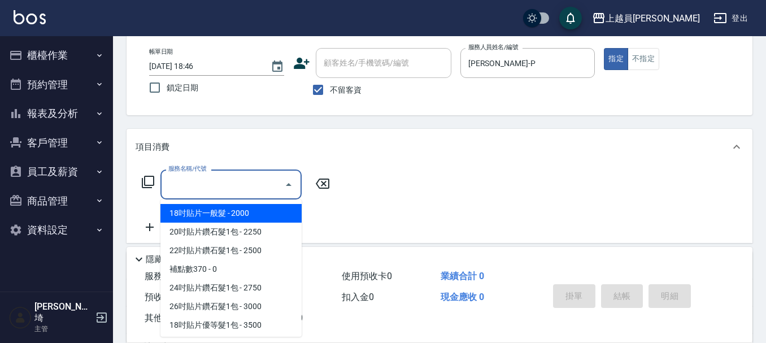
click at [201, 185] on input "服務名稱/代號" at bounding box center [223, 185] width 114 height 20
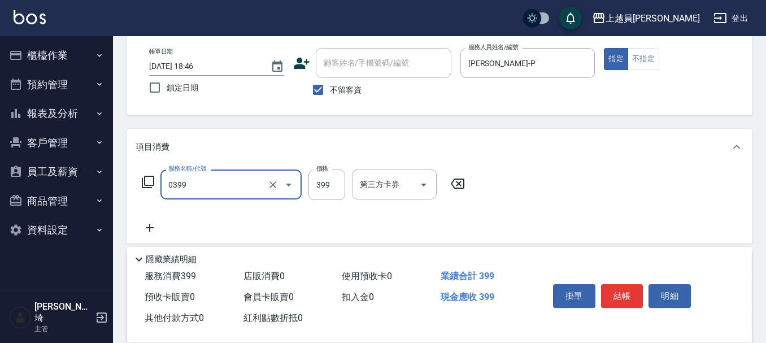
type input "海鹽SPA(0399)"
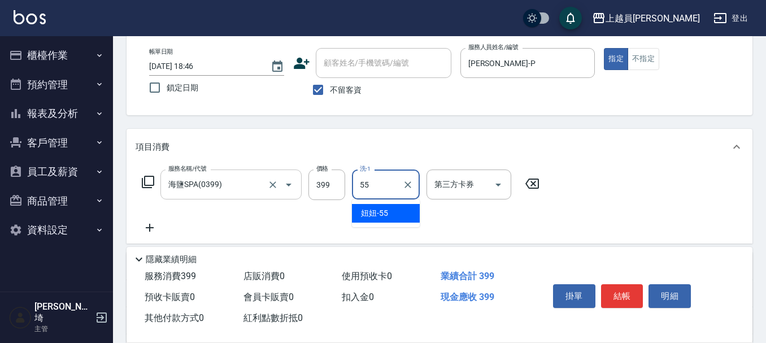
type input "妞妞-55"
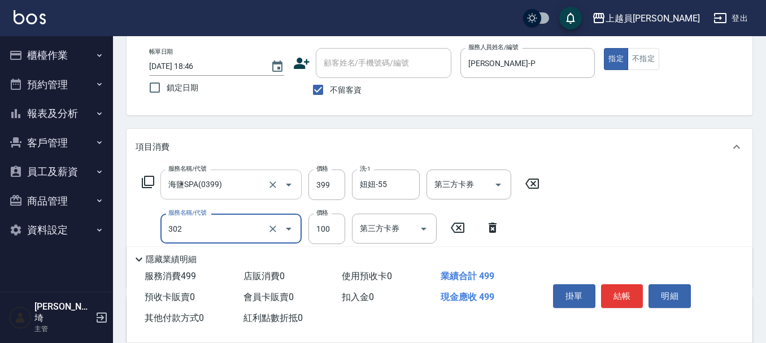
type input "剪髮(302)"
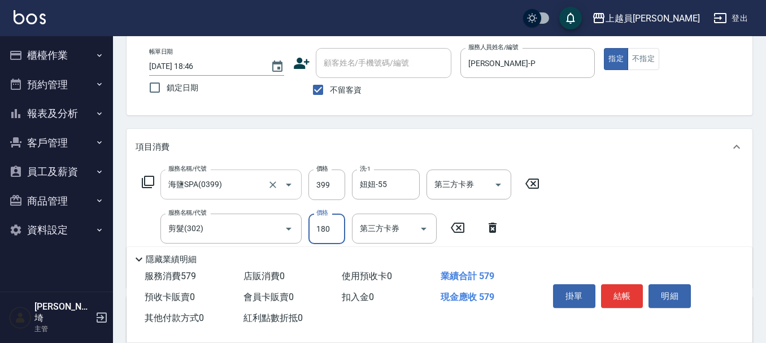
type input "180"
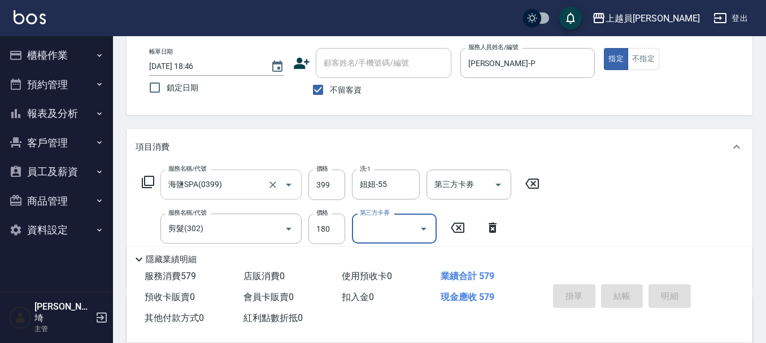
type input "[DATE] 18:47"
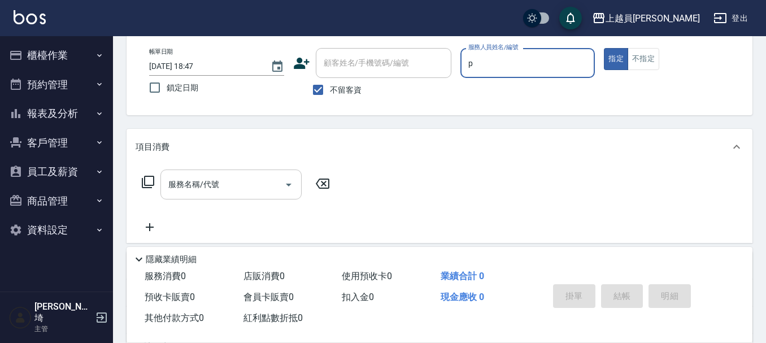
type input "[PERSON_NAME]-P"
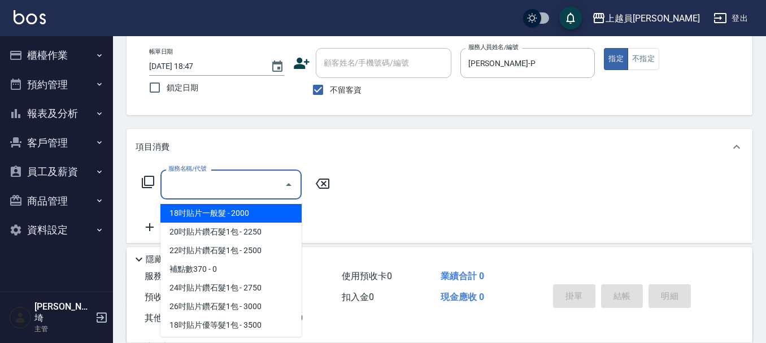
click at [229, 176] on input "服務名稱/代號" at bounding box center [223, 185] width 114 height 20
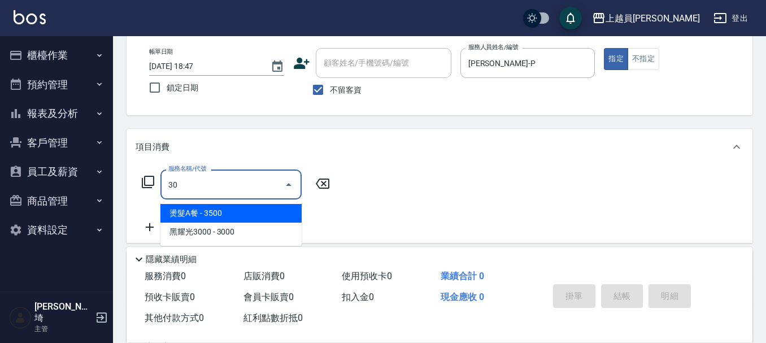
type input "燙髮A餐(30)"
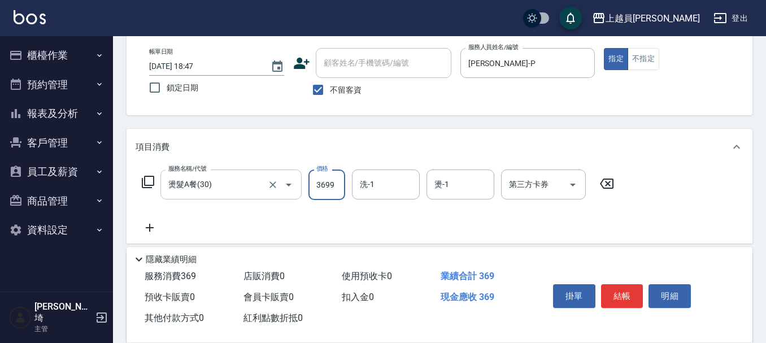
type input "3699"
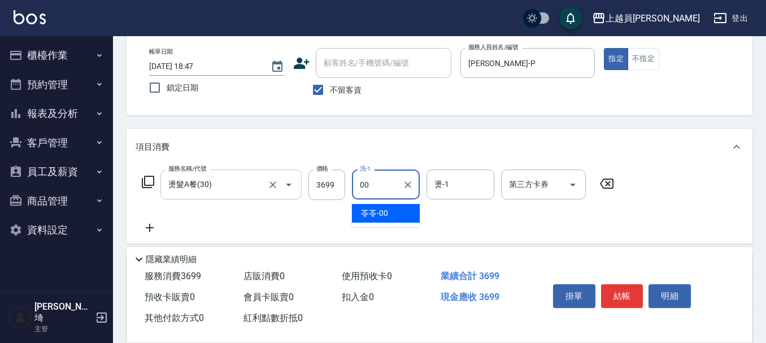
type input "苓苓-00"
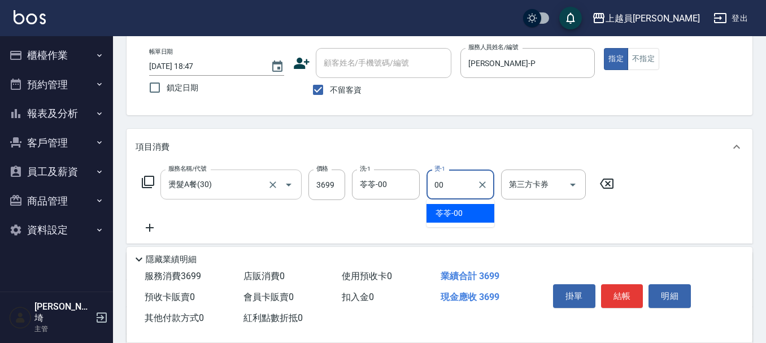
type input "苓苓-00"
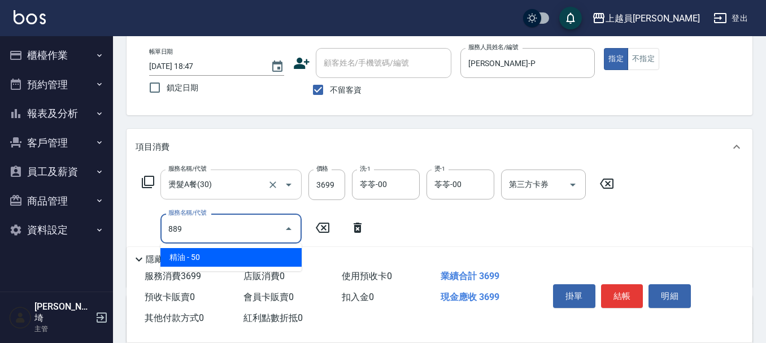
type input "精油(889)"
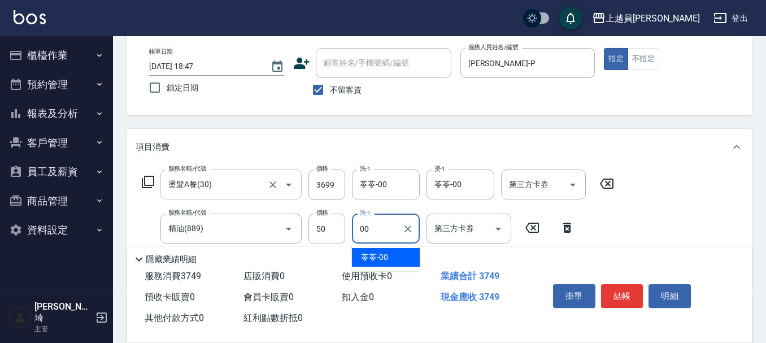
type input "苓苓-00"
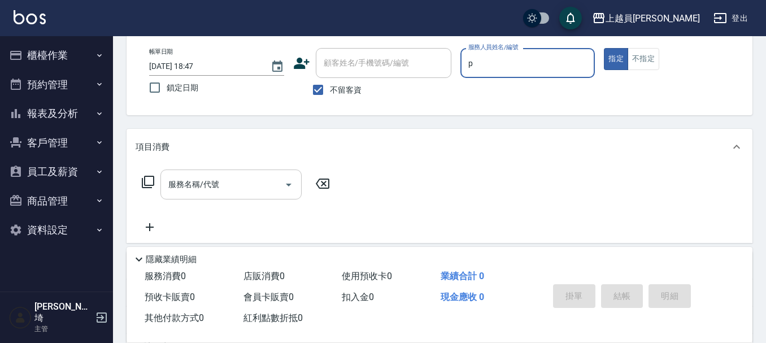
type input "[PERSON_NAME]-P"
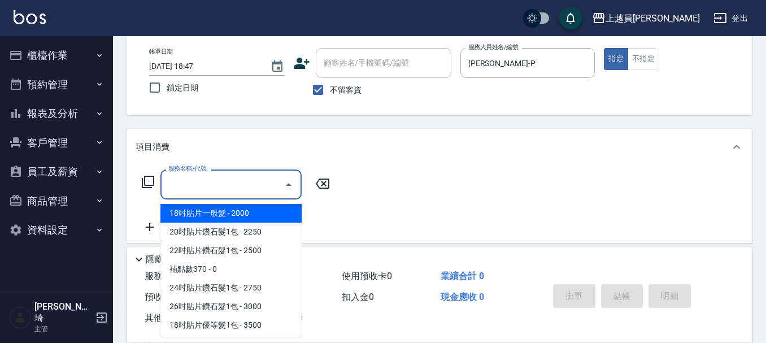
click at [237, 190] on input "服務名稱/代號" at bounding box center [223, 185] width 114 height 20
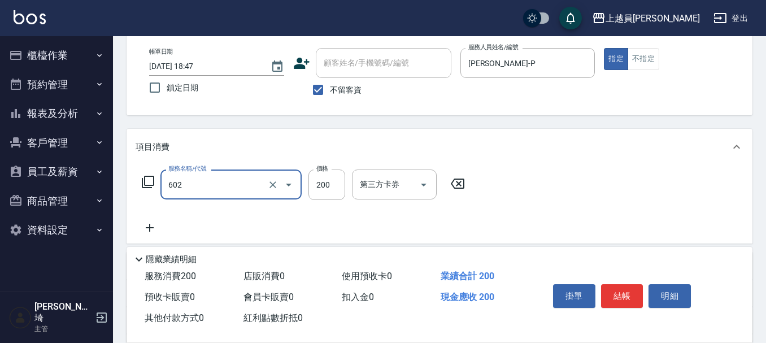
type input "一般洗髮(602)"
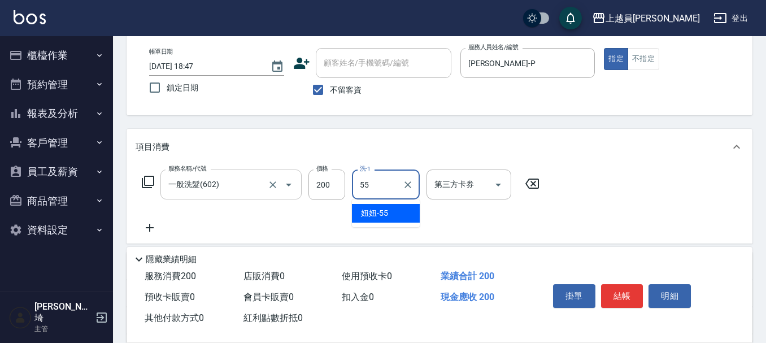
type input "妞妞-55"
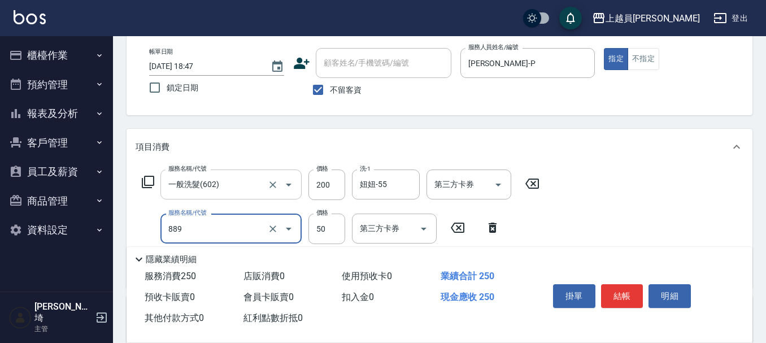
type input "精油(889)"
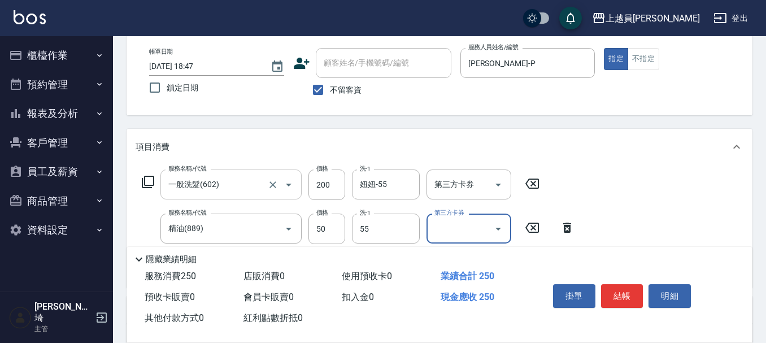
type input "妞妞-55"
type input "瞬間保養(415)"
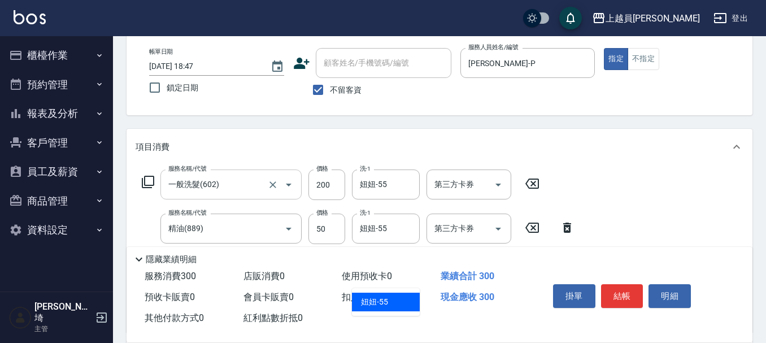
type input "妞妞-55"
type input "剪髮(302)"
type input "180"
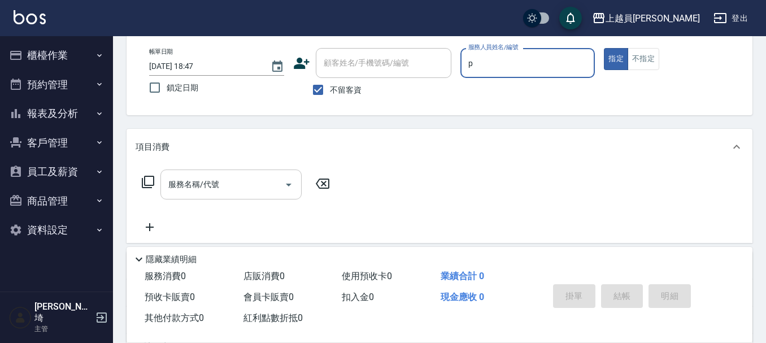
type input "[PERSON_NAME]-P"
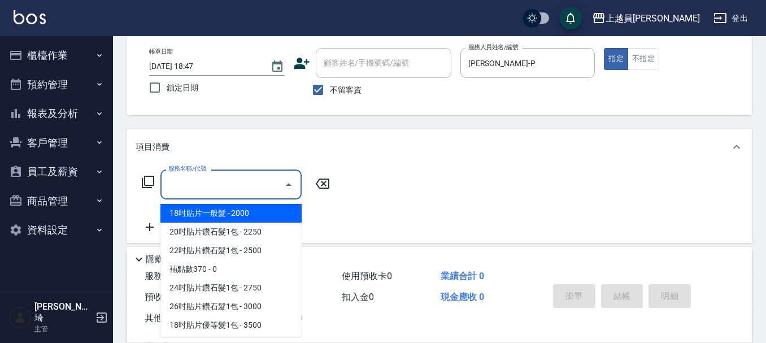
click at [201, 187] on input "服務名稱/代號" at bounding box center [223, 185] width 114 height 20
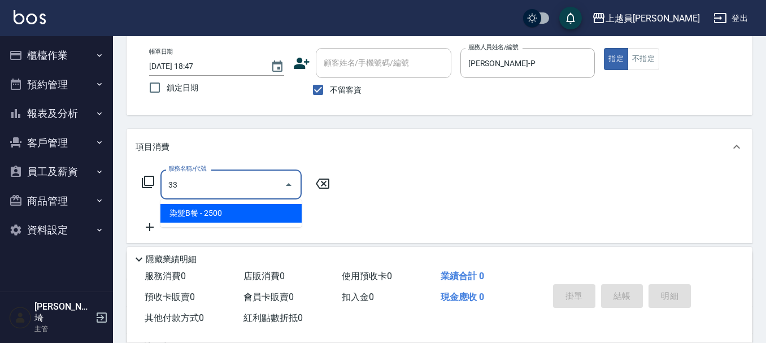
type input "染髮B餐(33)"
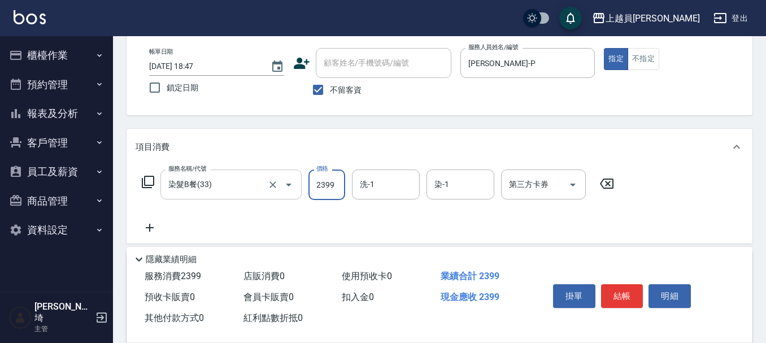
type input "2399"
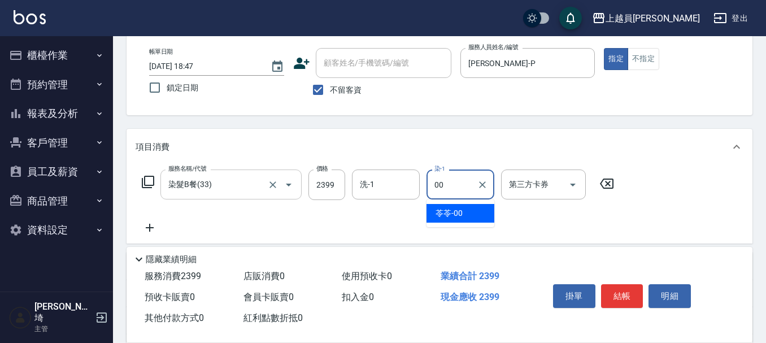
type input "苓苓-00"
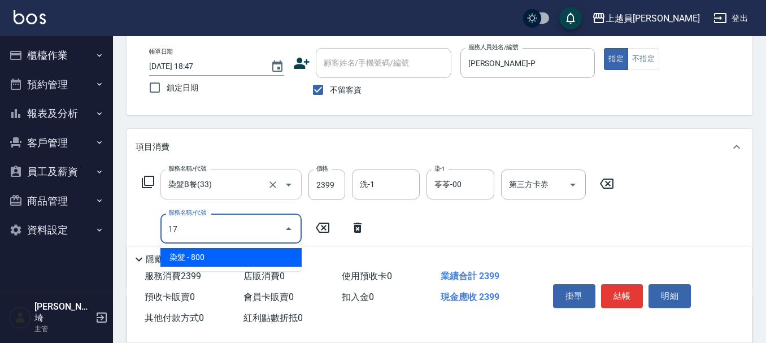
type input "染髮(17)"
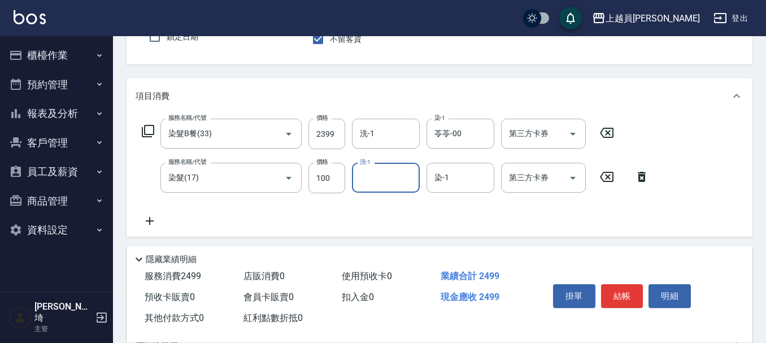
scroll to position [169, 0]
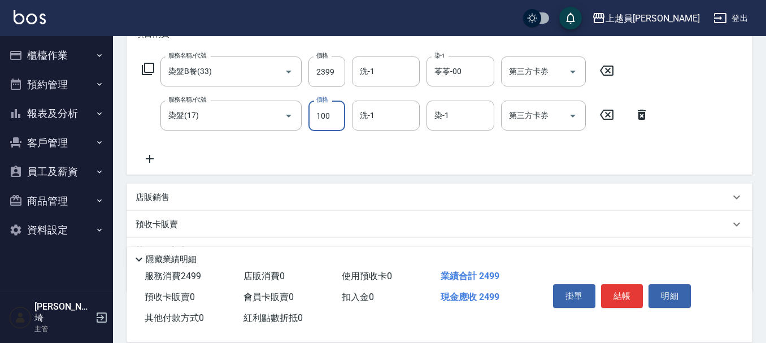
click at [337, 114] on input "100" at bounding box center [326, 116] width 37 height 31
type input "1000"
type input "苓苓-00"
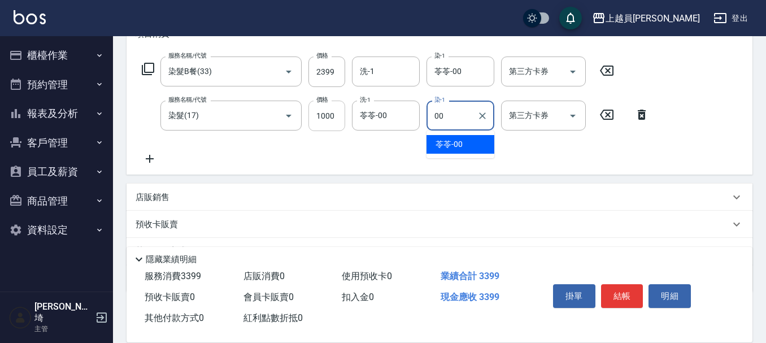
type input "苓苓-00"
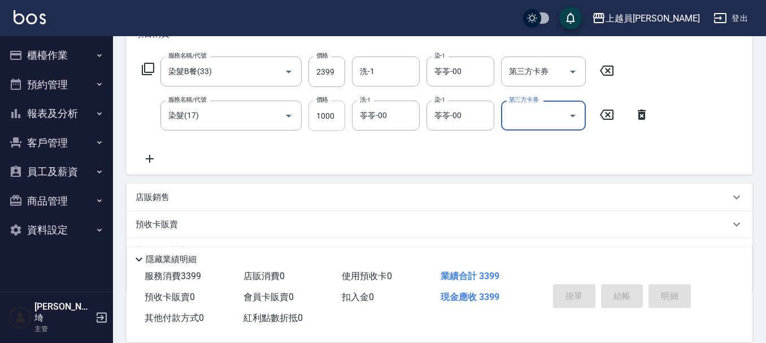
type input "[DATE] 18:48"
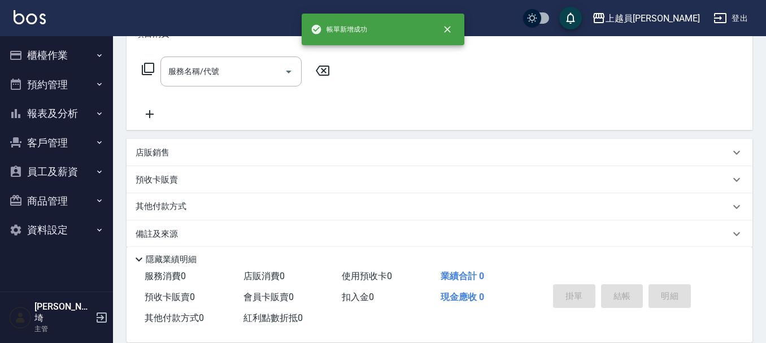
scroll to position [0, 0]
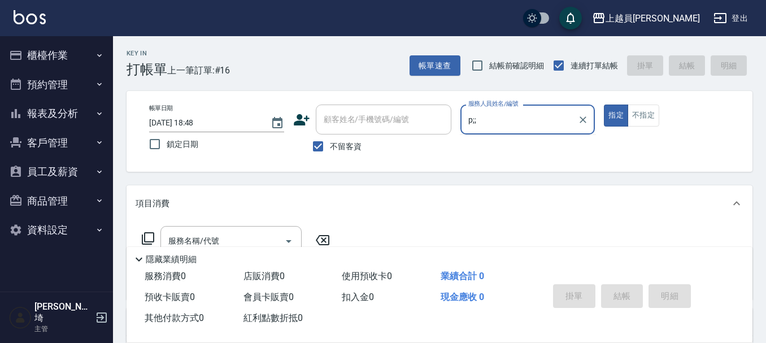
type input "p;;"
click at [604, 105] on button "指定" at bounding box center [616, 116] width 24 height 22
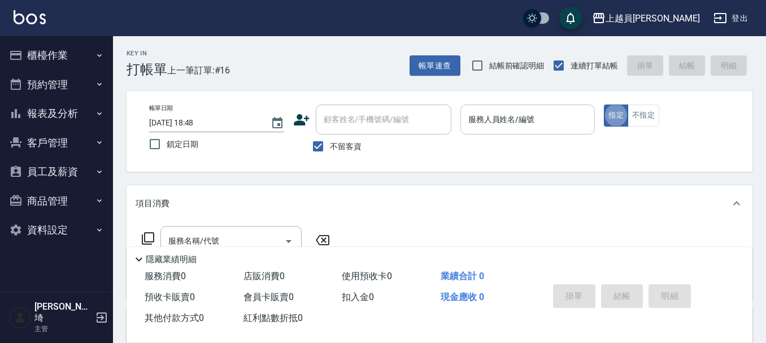
click at [482, 122] on div "服務人員姓名/編號 服務人員姓名/編號" at bounding box center [527, 120] width 135 height 30
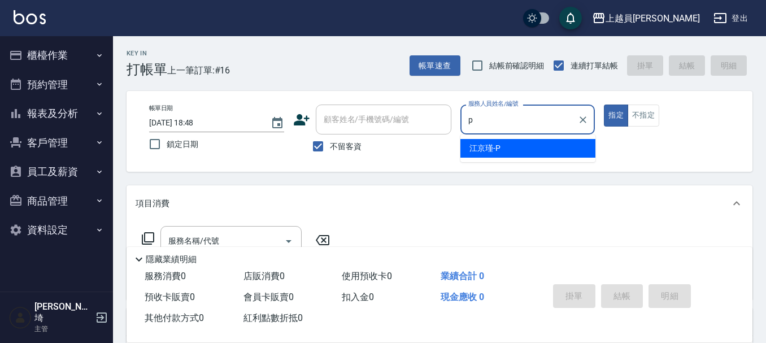
click at [492, 150] on span "[PERSON_NAME]-P" at bounding box center [484, 148] width 31 height 12
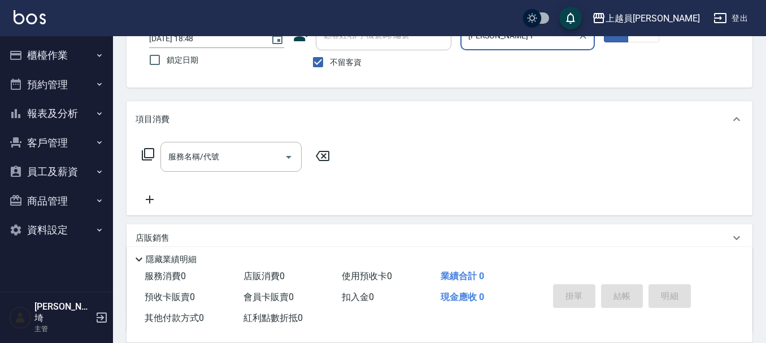
scroll to position [169, 0]
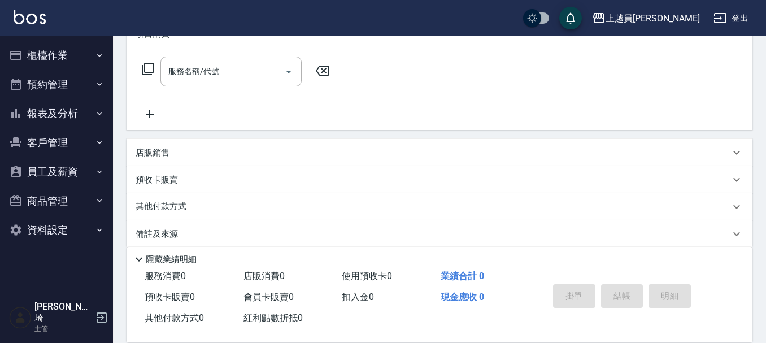
type input "[PERSON_NAME]-P"
click at [185, 153] on div "店販銷售" at bounding box center [433, 153] width 594 height 12
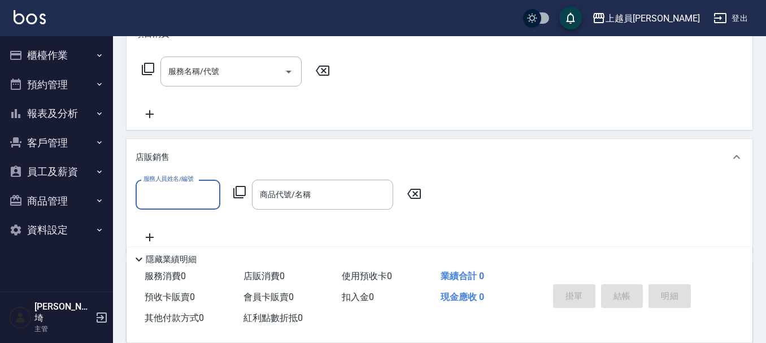
scroll to position [0, 0]
type input "[PERSON_NAME]-P"
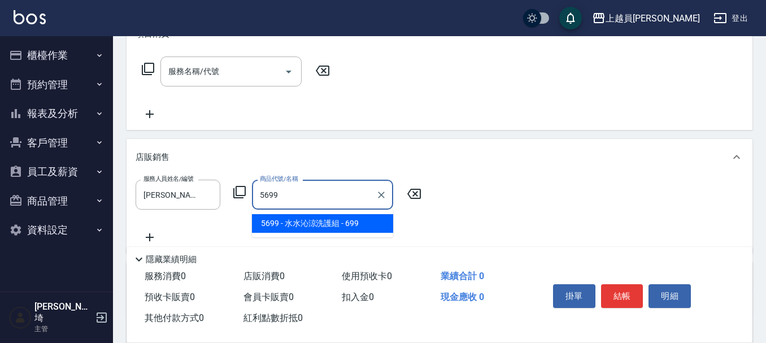
type input "[PERSON_NAME]涼洗護組"
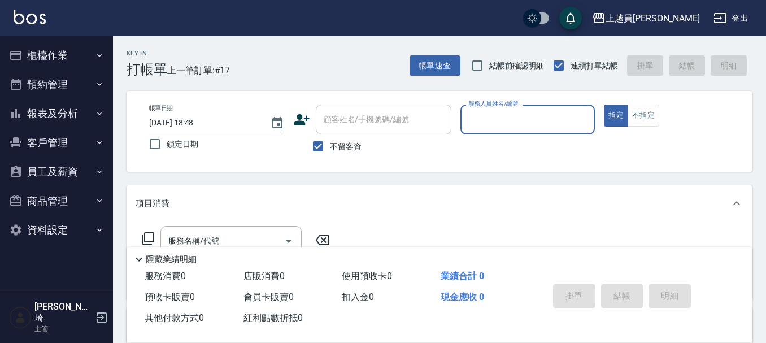
click at [328, 325] on div "紅利點數折抵 0" at bounding box center [288, 318] width 99 height 21
